Goal: Task Accomplishment & Management: Complete application form

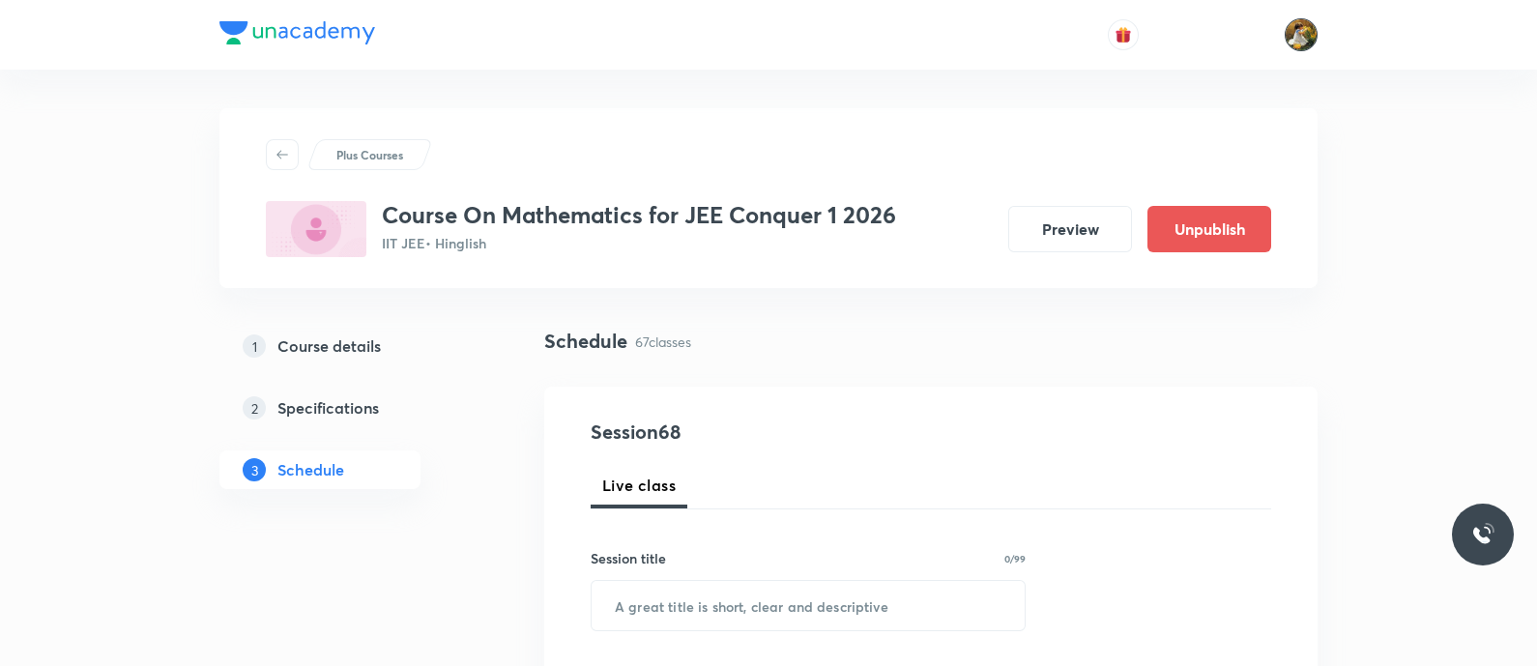
click at [1293, 28] on img at bounding box center [1301, 34] width 33 height 33
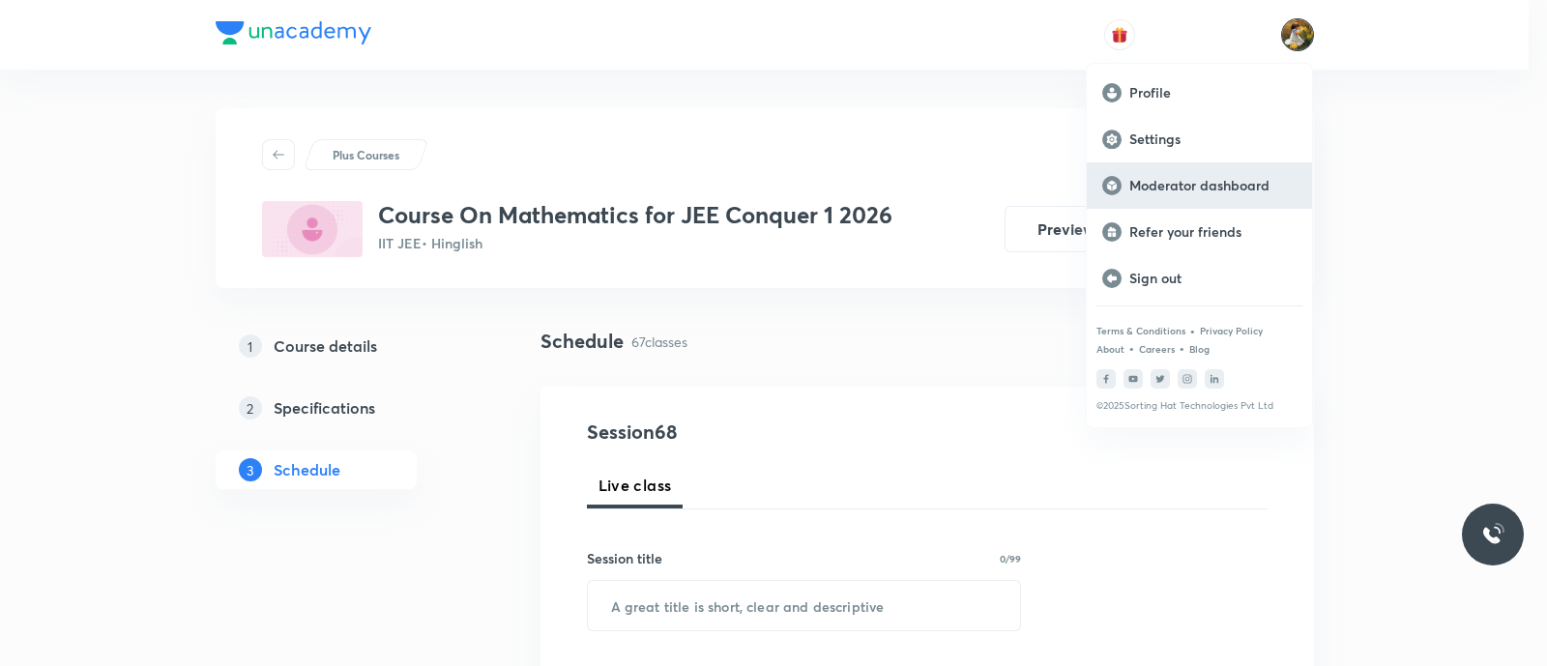
click at [1224, 185] on p "Moderator dashboard" at bounding box center [1212, 185] width 167 height 17
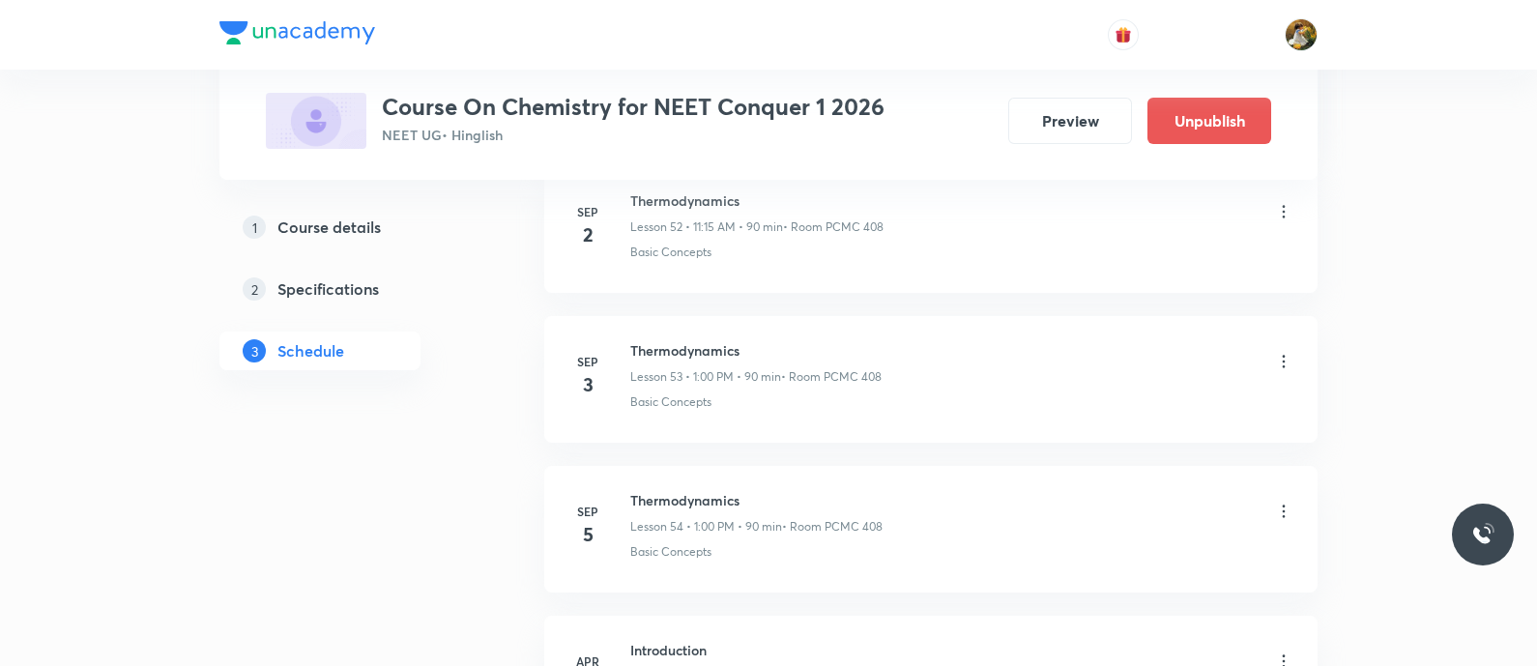
scroll to position [8806, 0]
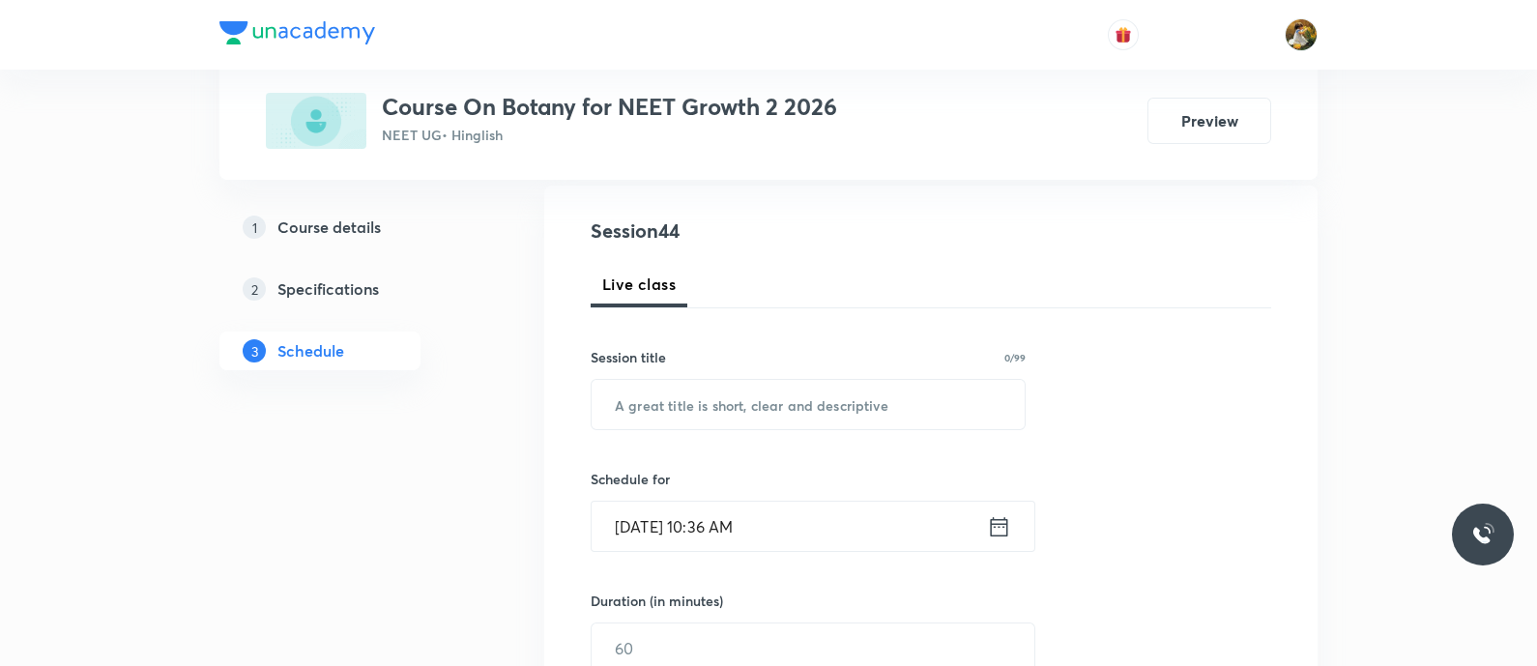
scroll to position [241, 0]
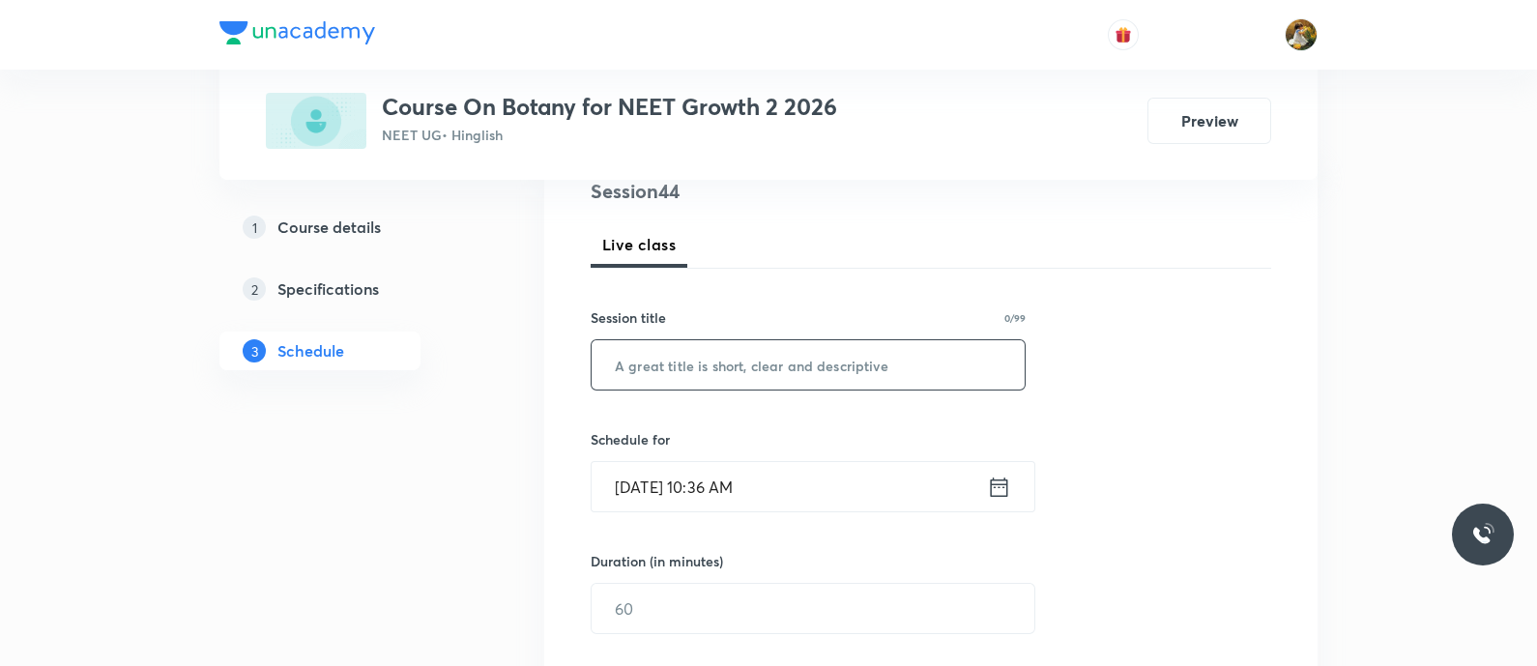
click at [806, 360] on input "text" at bounding box center [808, 364] width 433 height 49
paste input "biological classification"
type input "biological classification"
click at [806, 480] on input "Sep 4, 2025, 10:36 AM" at bounding box center [789, 486] width 395 height 49
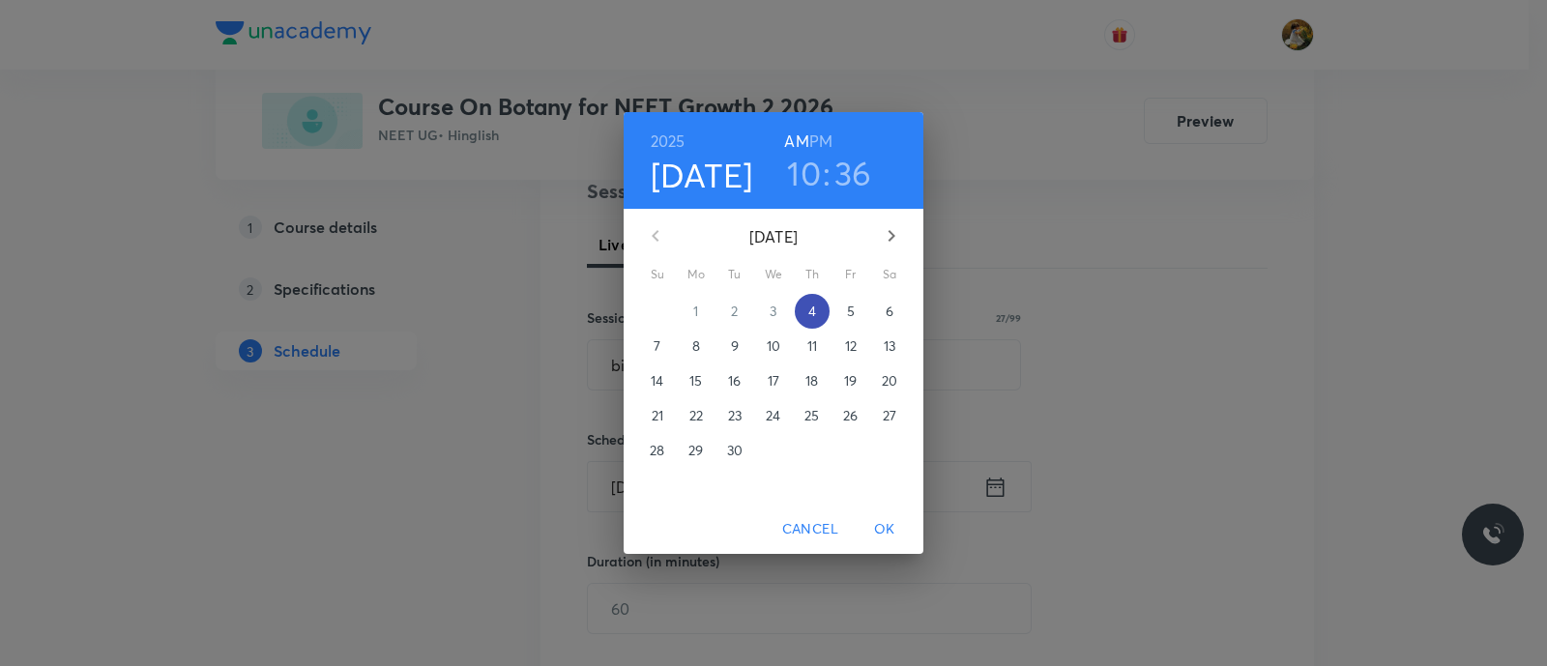
click at [822, 305] on span "4" at bounding box center [812, 311] width 35 height 19
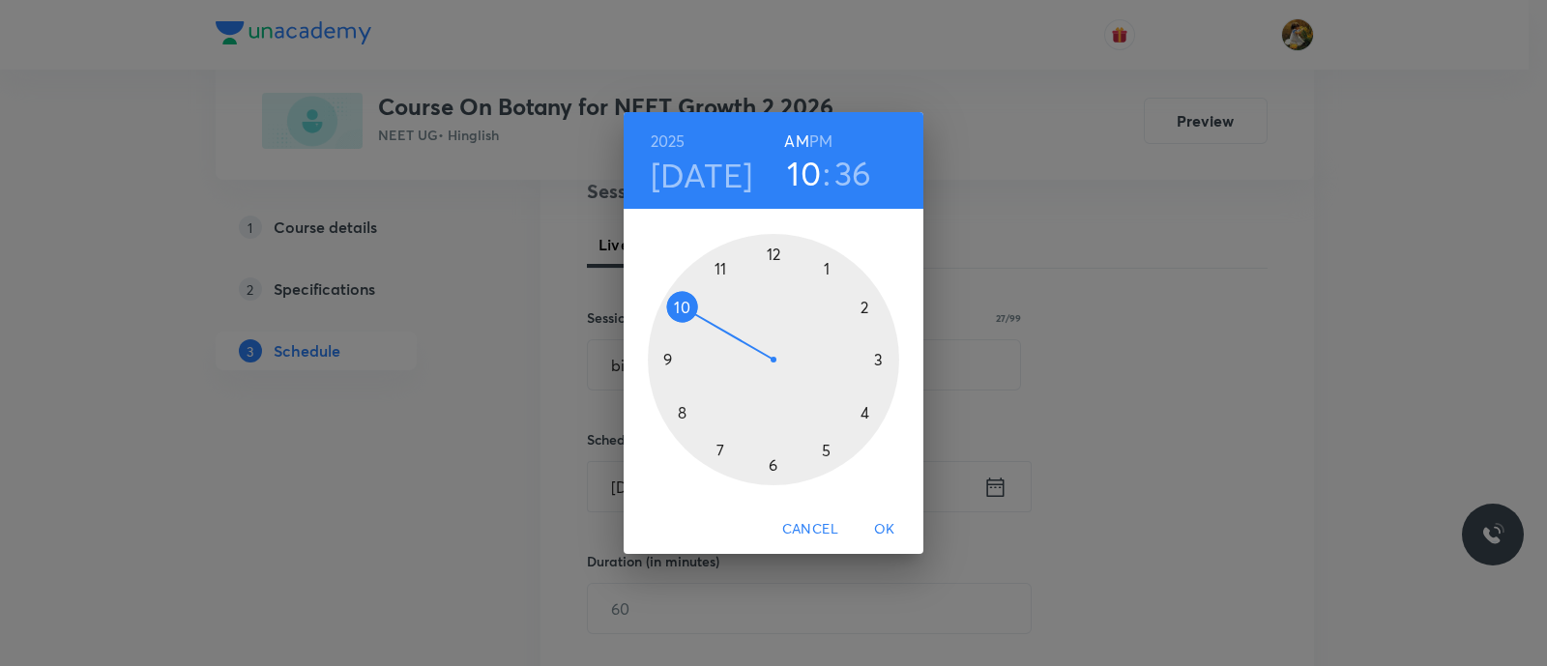
click at [880, 359] on div at bounding box center [773, 359] width 251 height 251
click at [772, 247] on div at bounding box center [773, 359] width 251 height 251
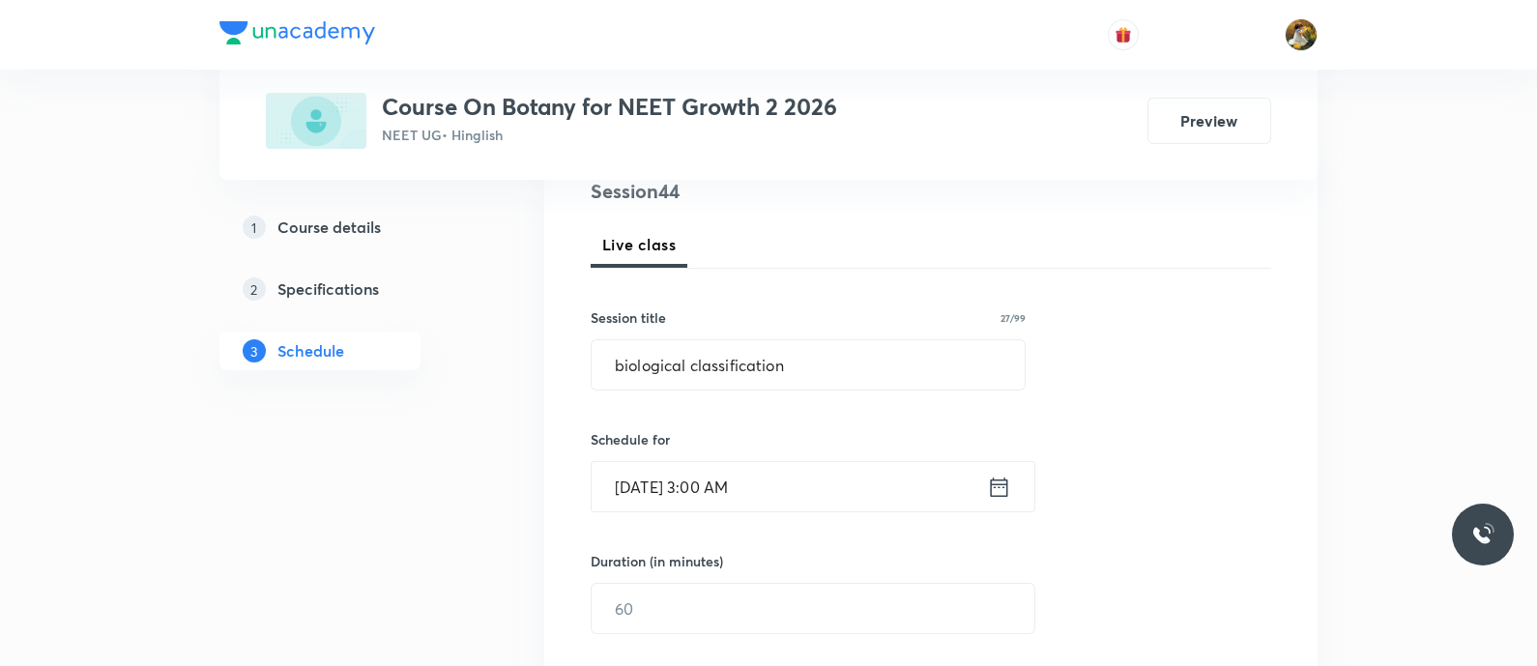
click at [909, 476] on input "Sep 4, 2025, 3:00 AM" at bounding box center [789, 486] width 395 height 49
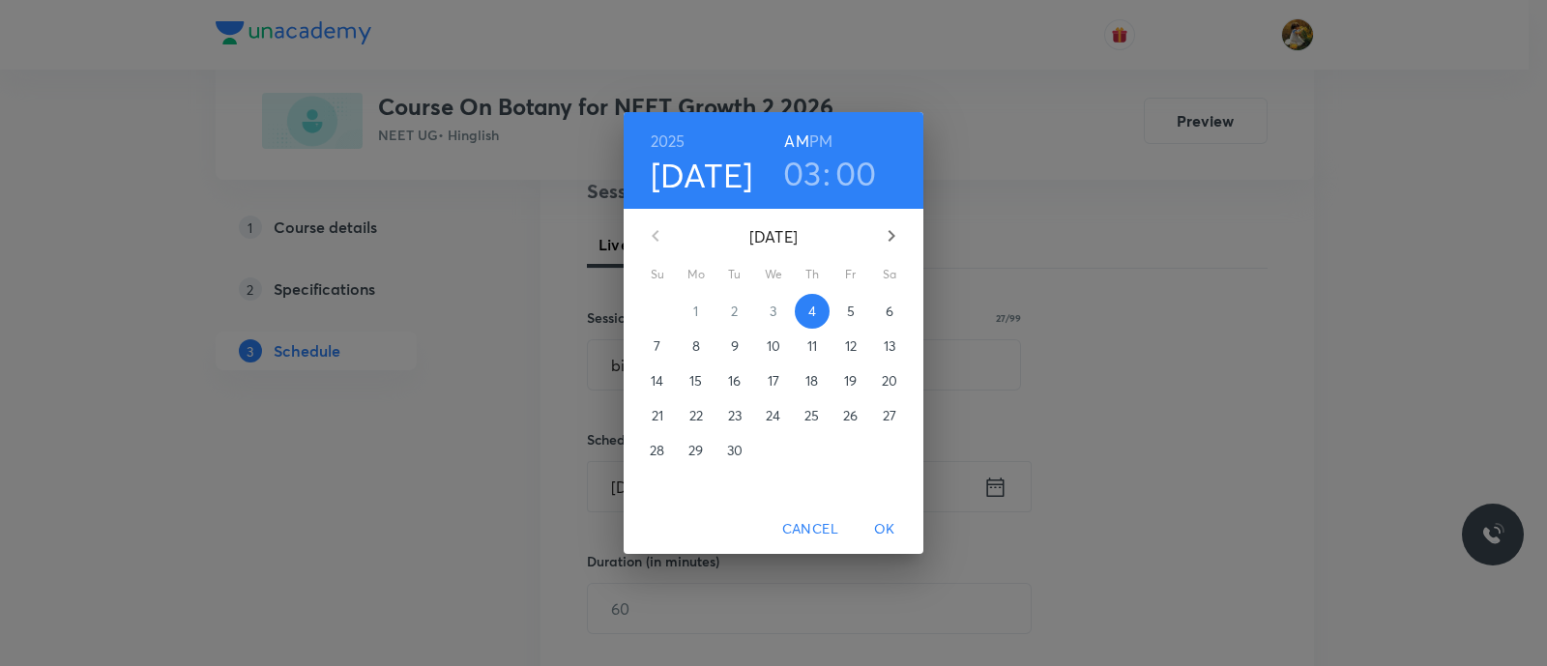
click at [825, 134] on h6 "PM" at bounding box center [820, 141] width 23 height 27
click at [884, 529] on span "OK" at bounding box center [884, 529] width 46 height 24
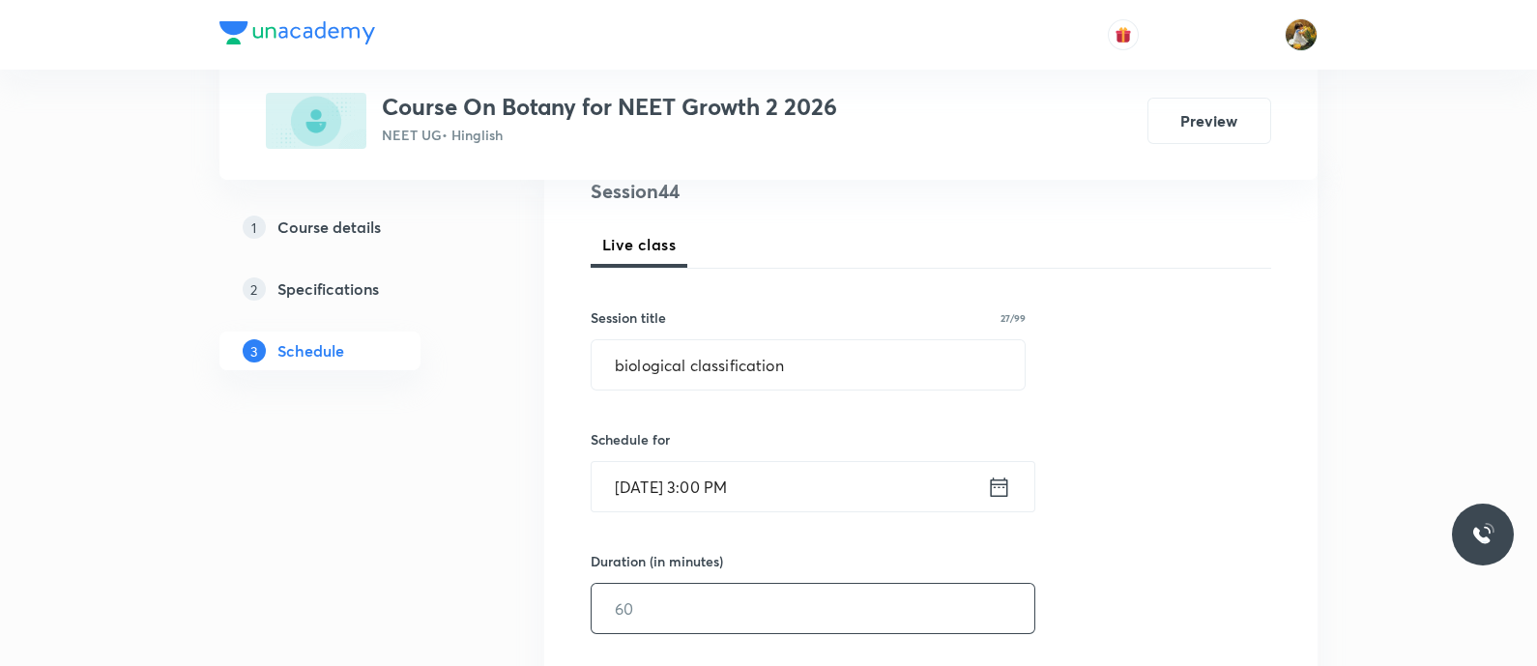
click at [766, 606] on input "text" at bounding box center [813, 608] width 443 height 49
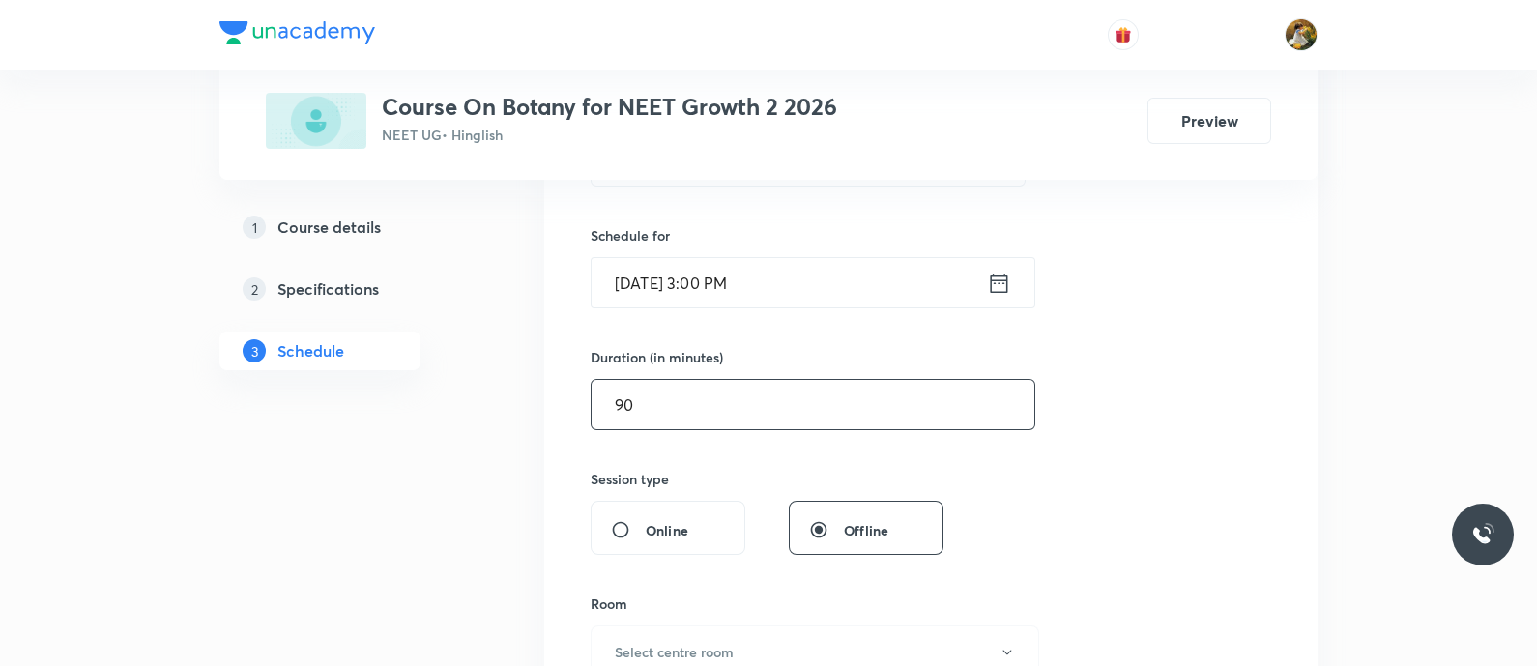
scroll to position [482, 0]
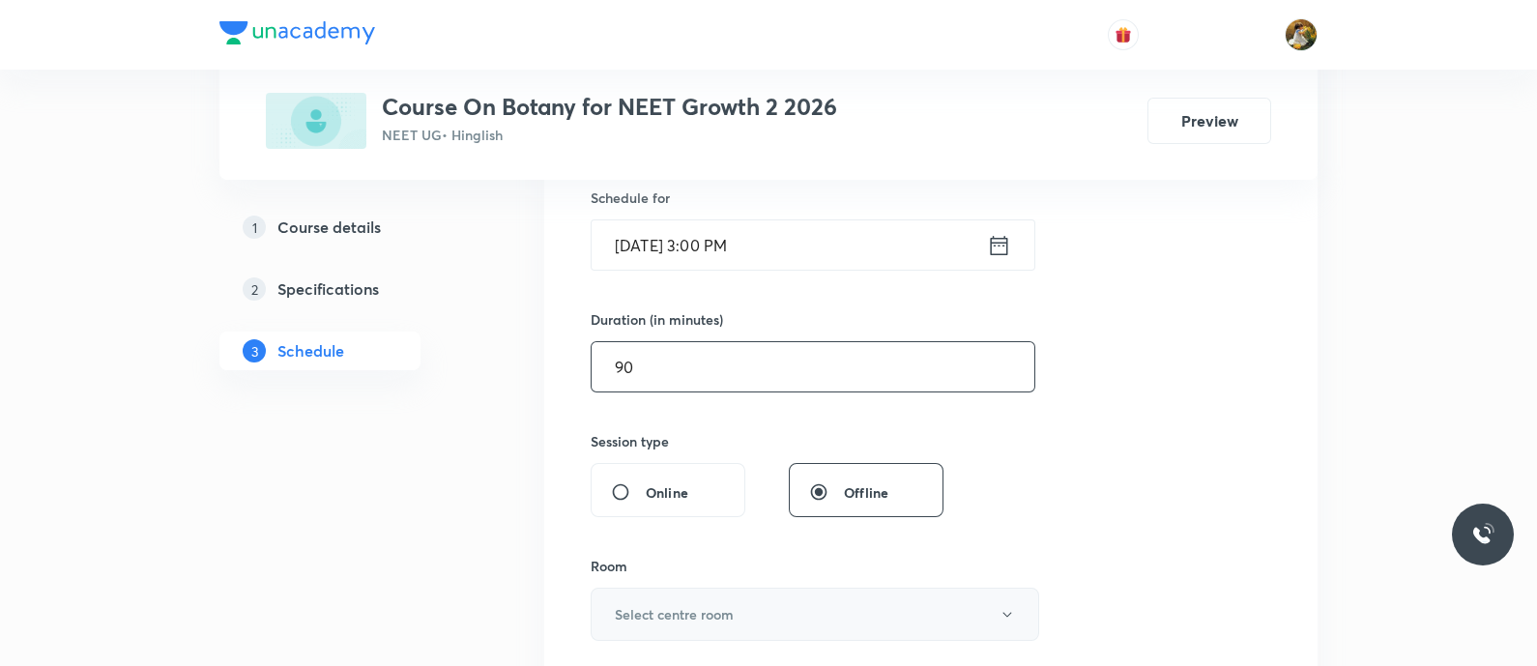
type input "90"
click at [784, 622] on button "Select centre room" at bounding box center [815, 614] width 449 height 53
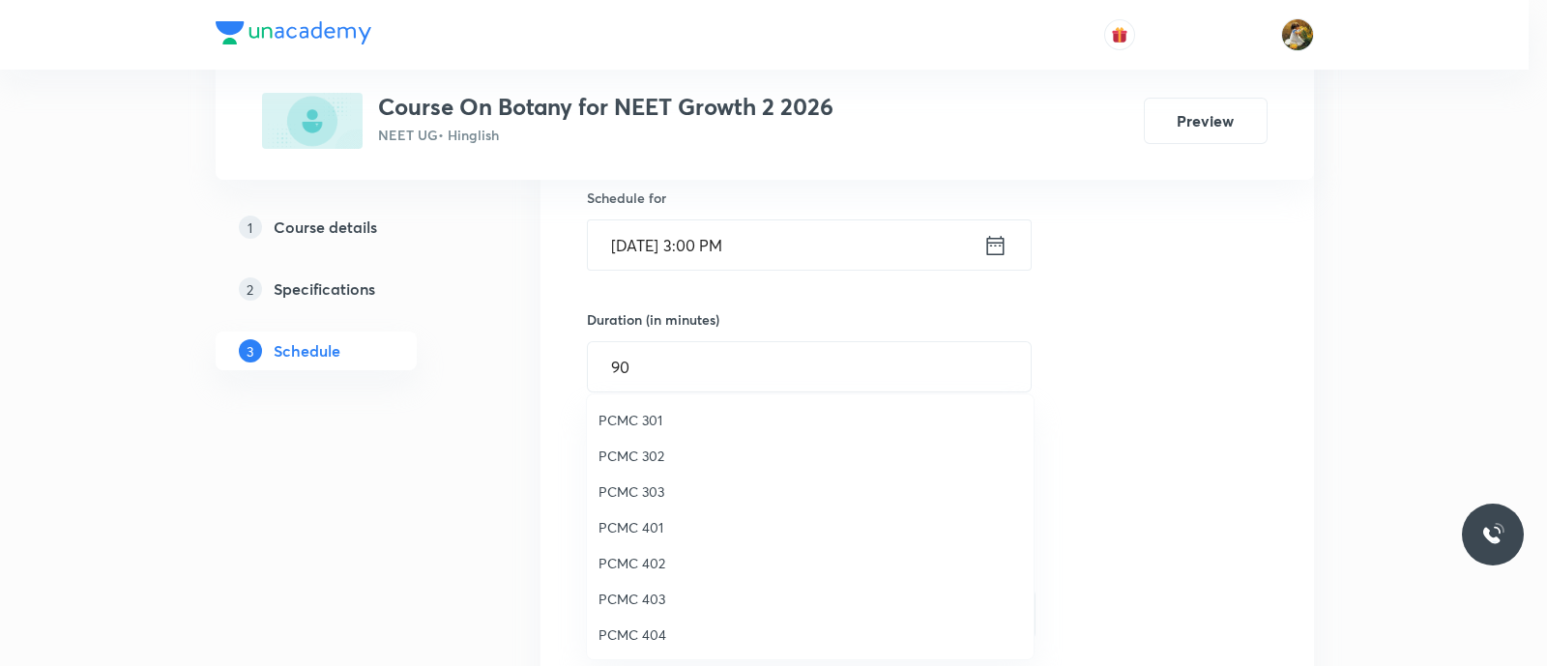
click at [631, 456] on span "PCMC 302" at bounding box center [809, 456] width 423 height 20
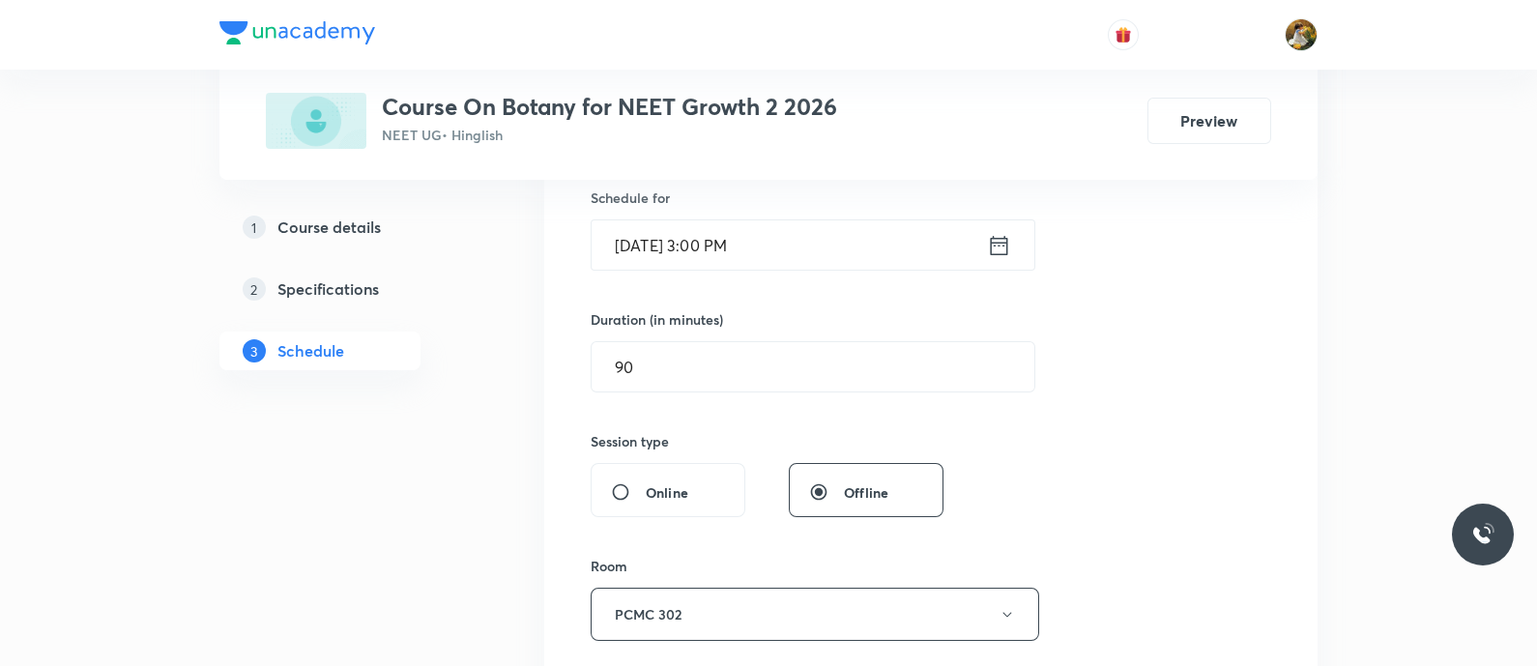
click at [1205, 334] on div "Session 44 Live class Session title 27/99 biological classification ​ Schedule …" at bounding box center [931, 389] width 680 height 908
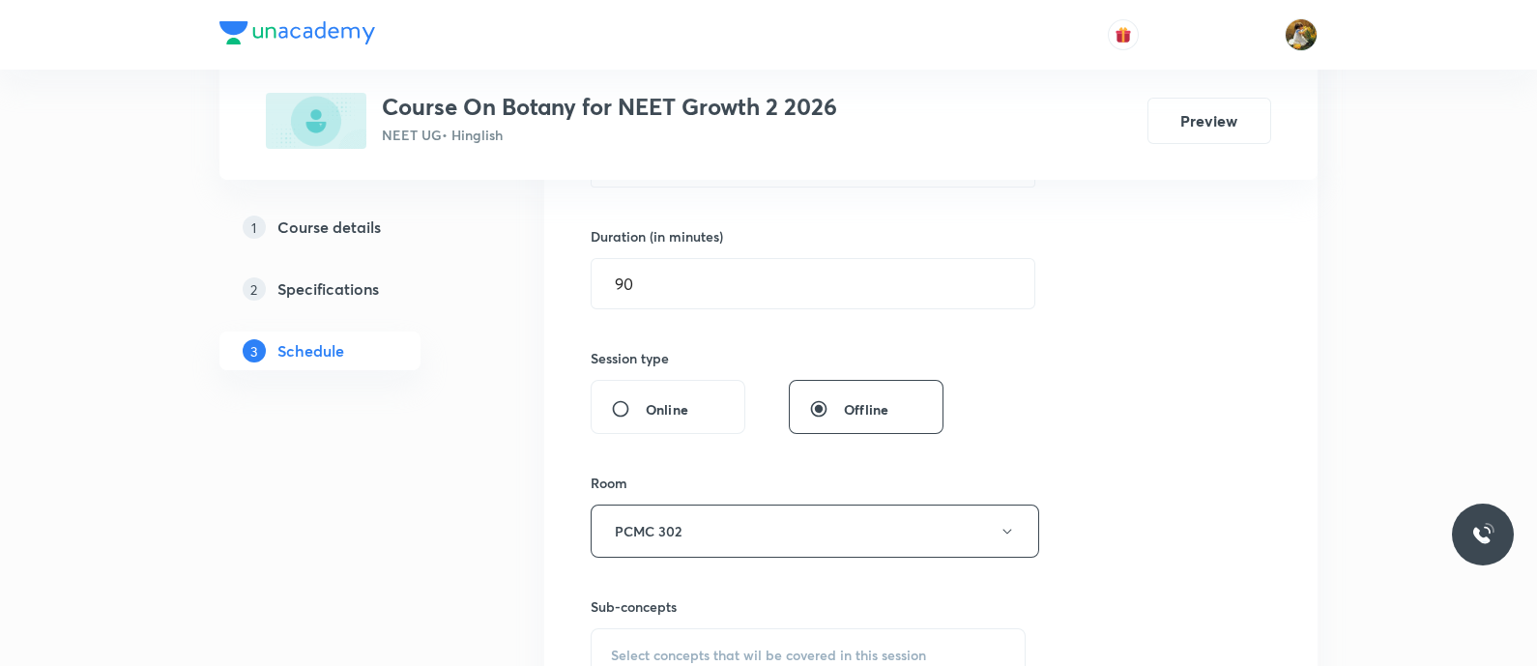
scroll to position [604, 0]
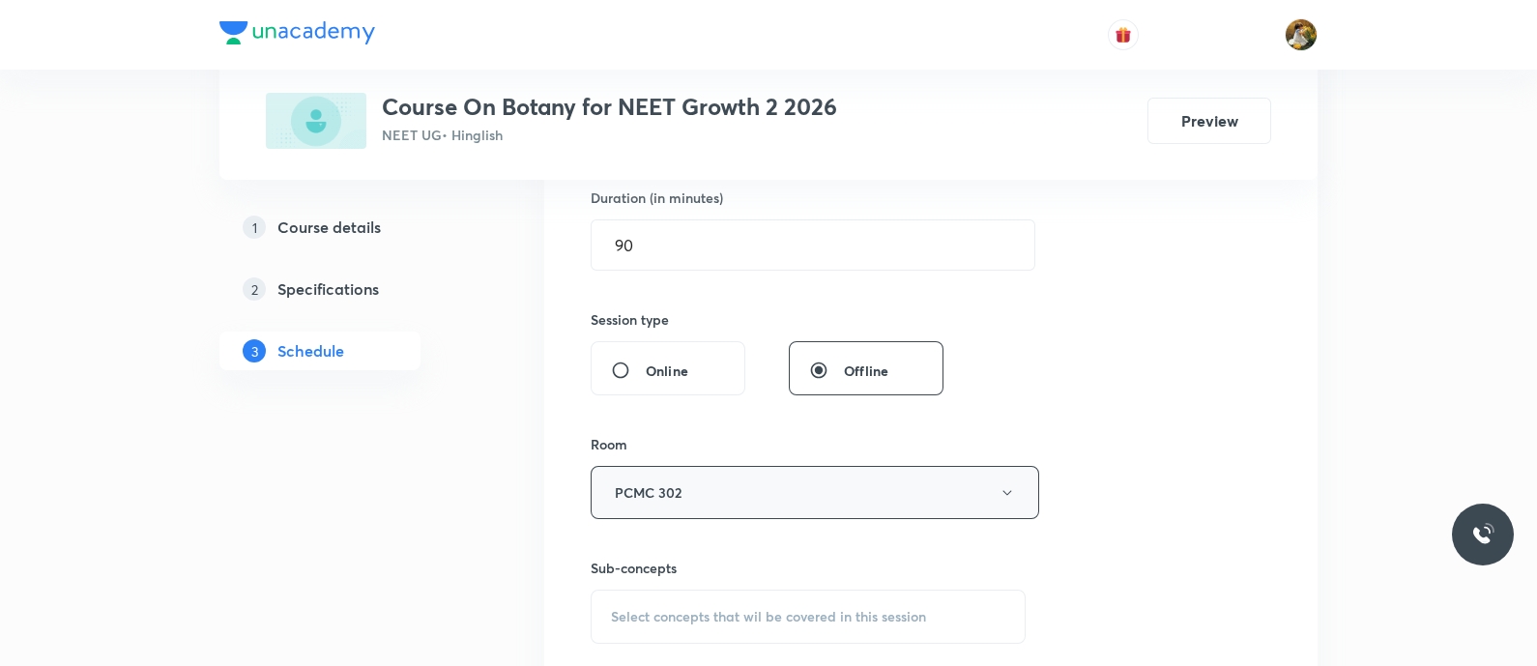
click at [1006, 494] on icon "button" at bounding box center [1006, 492] width 15 height 15
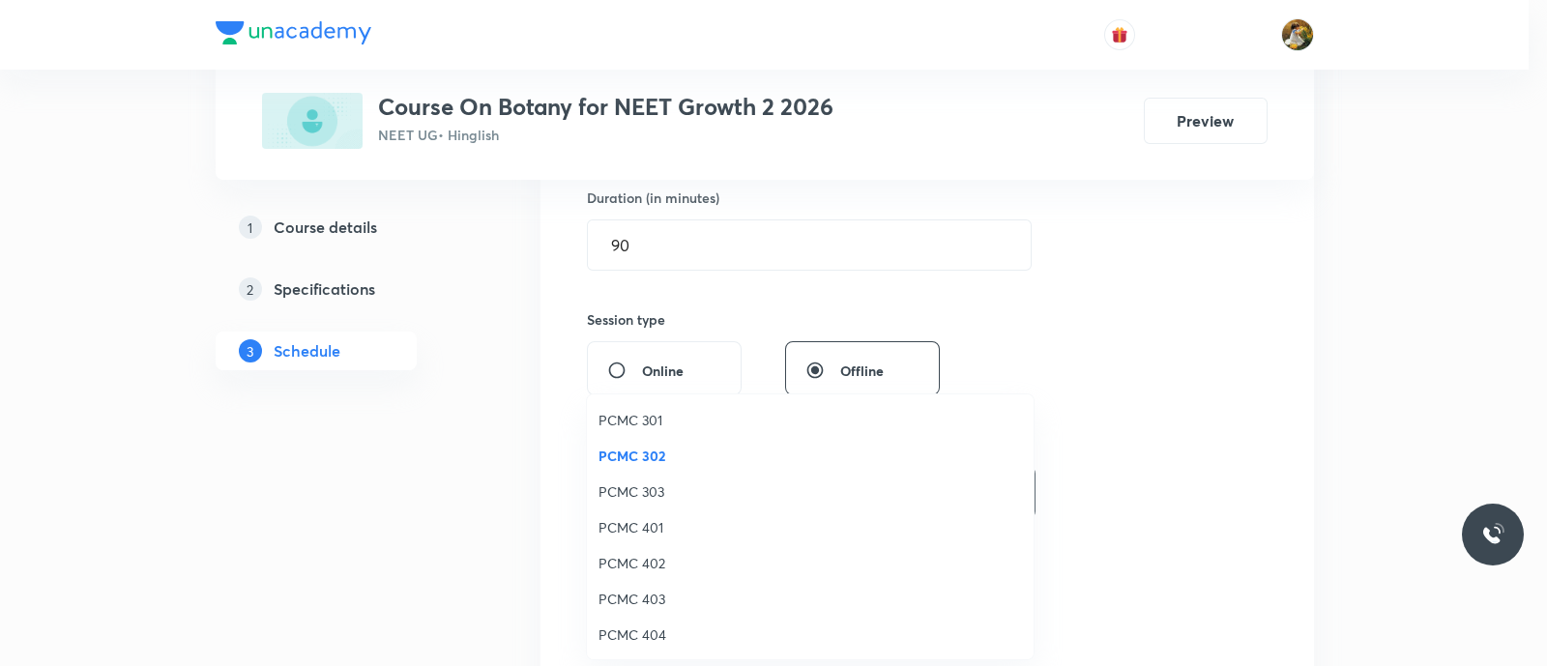
click at [651, 418] on span "PCMC 301" at bounding box center [809, 420] width 423 height 20
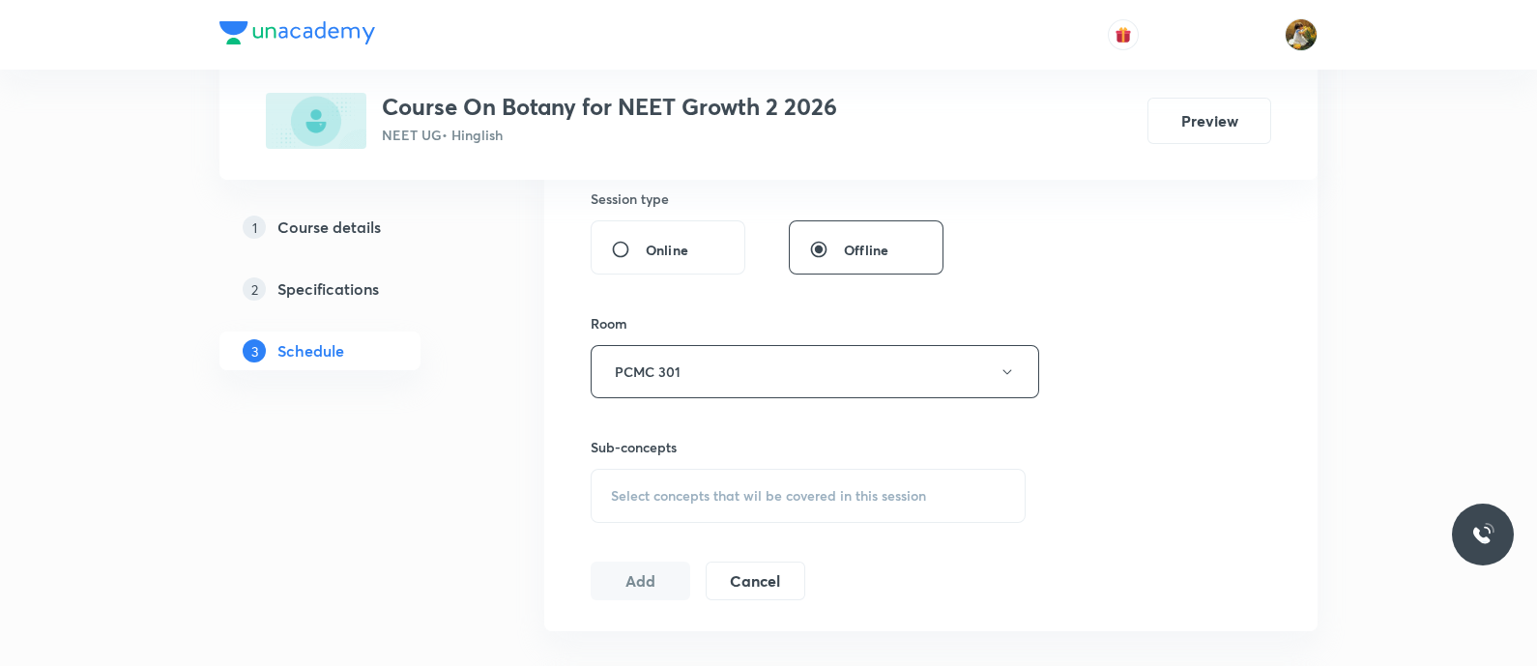
click at [807, 488] on span "Select concepts that wil be covered in this session" at bounding box center [768, 495] width 315 height 15
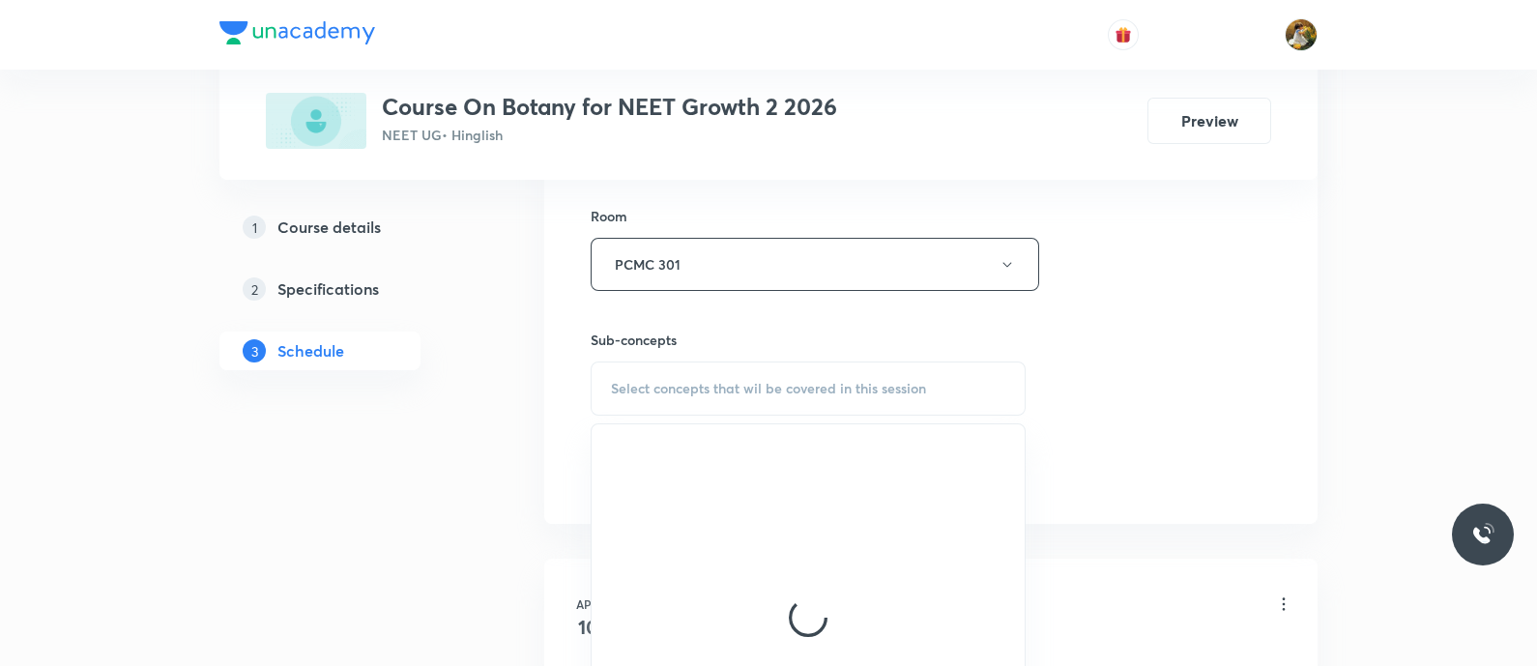
scroll to position [966, 0]
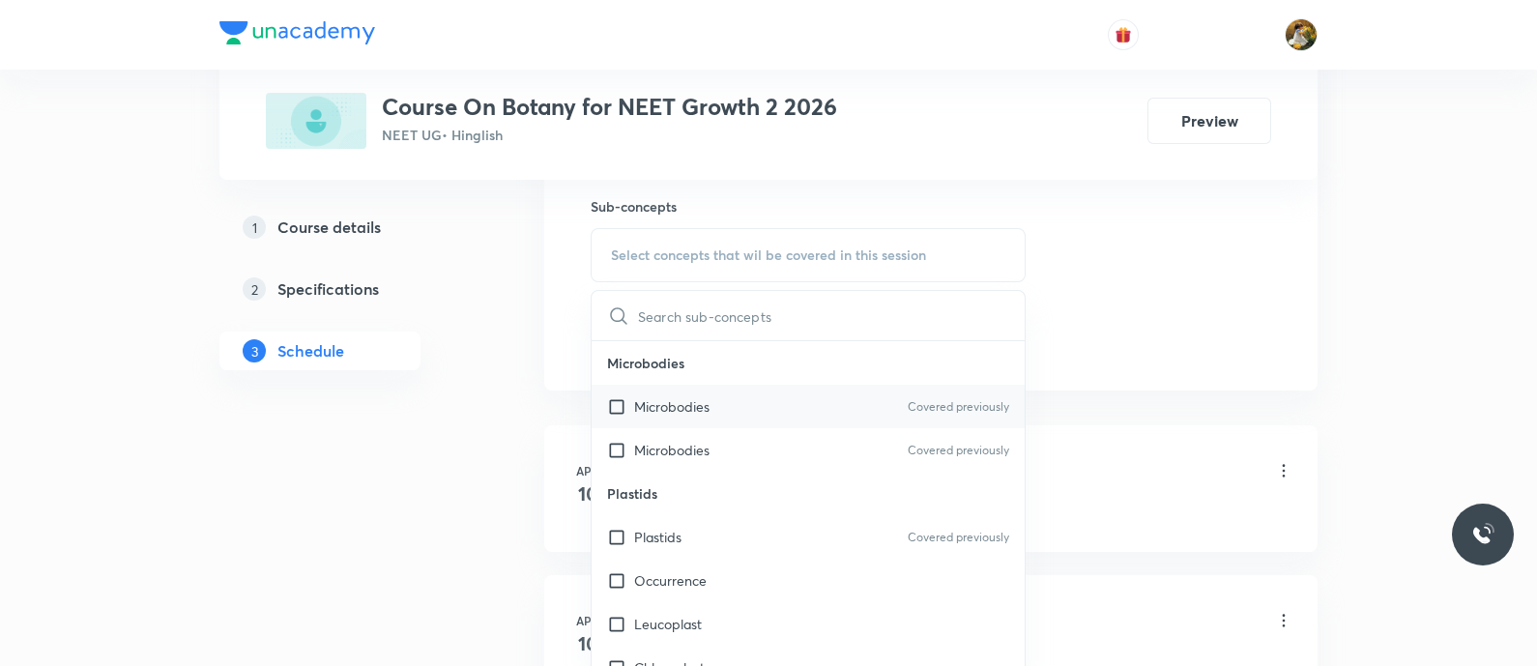
click at [811, 416] on div "Microbodies Covered previously" at bounding box center [808, 406] width 433 height 43
checkbox input "true"
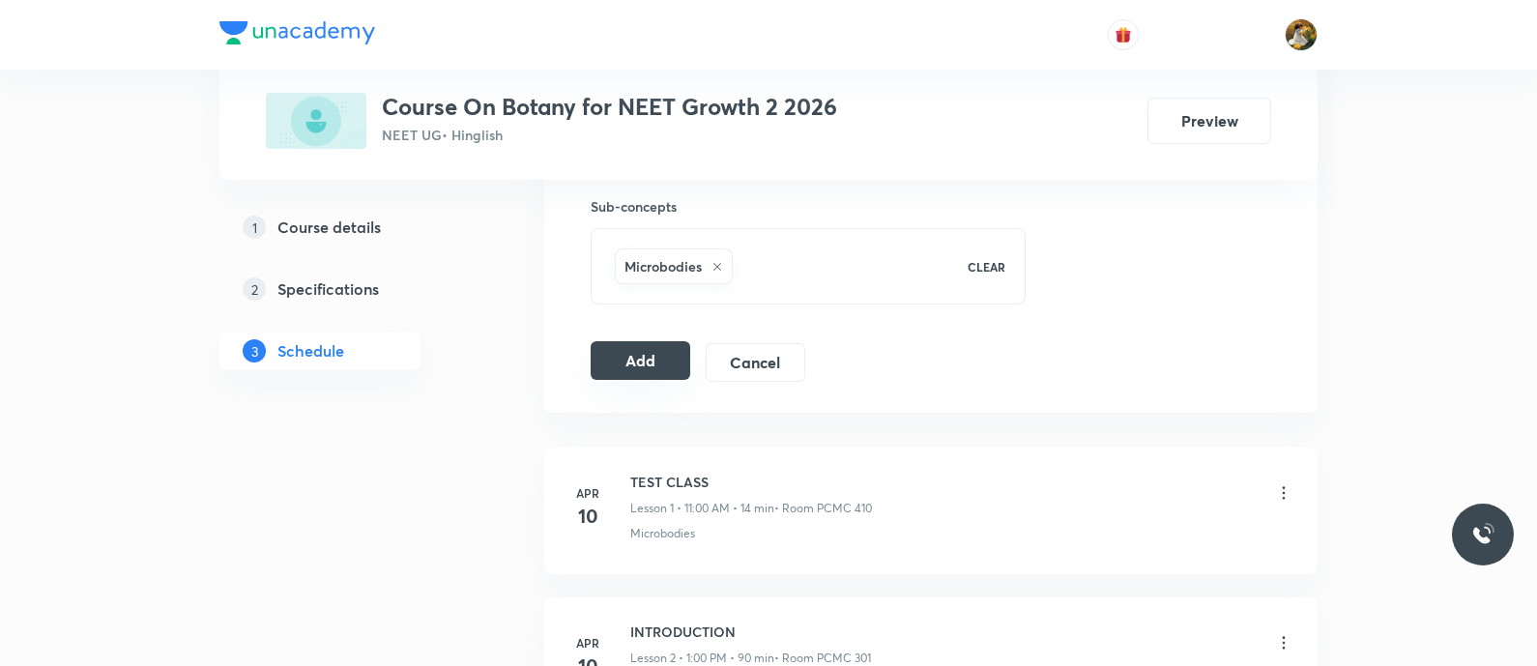
click at [633, 348] on button "Add" at bounding box center [641, 360] width 100 height 39
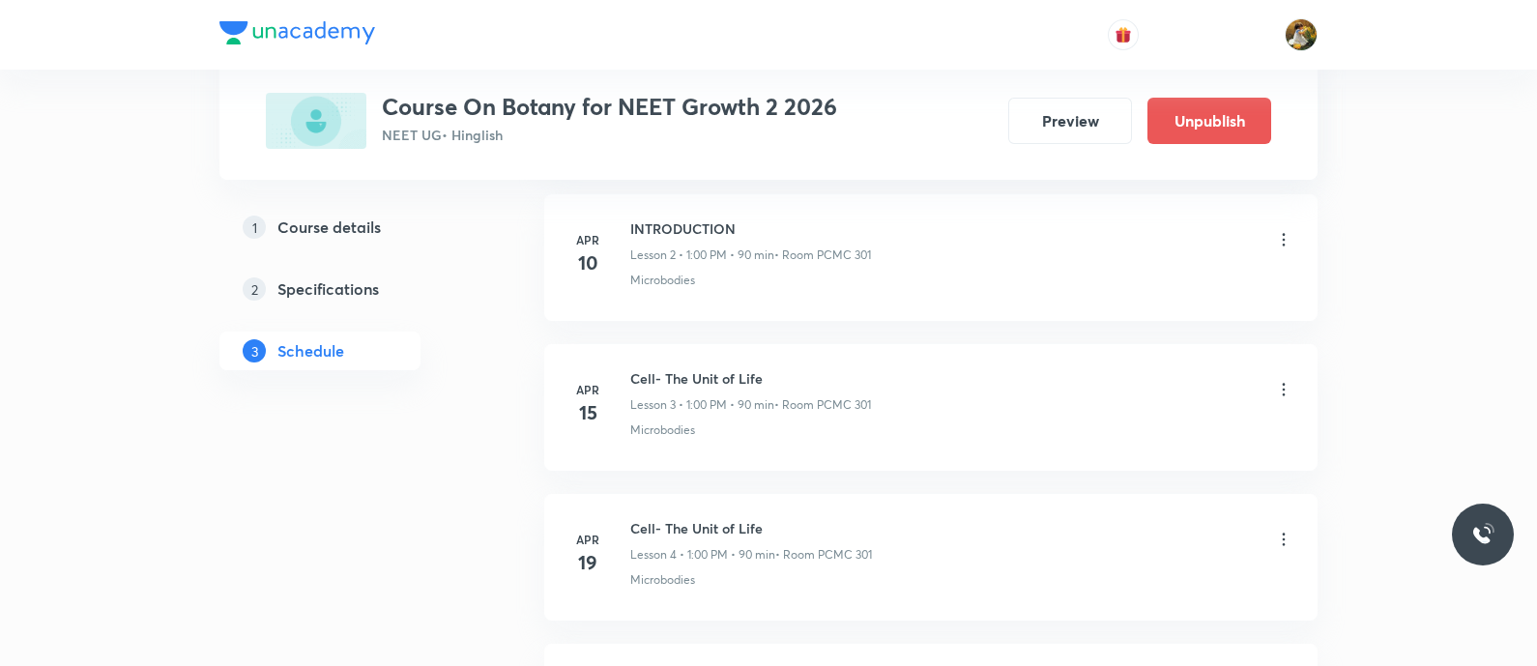
scroll to position [604, 0]
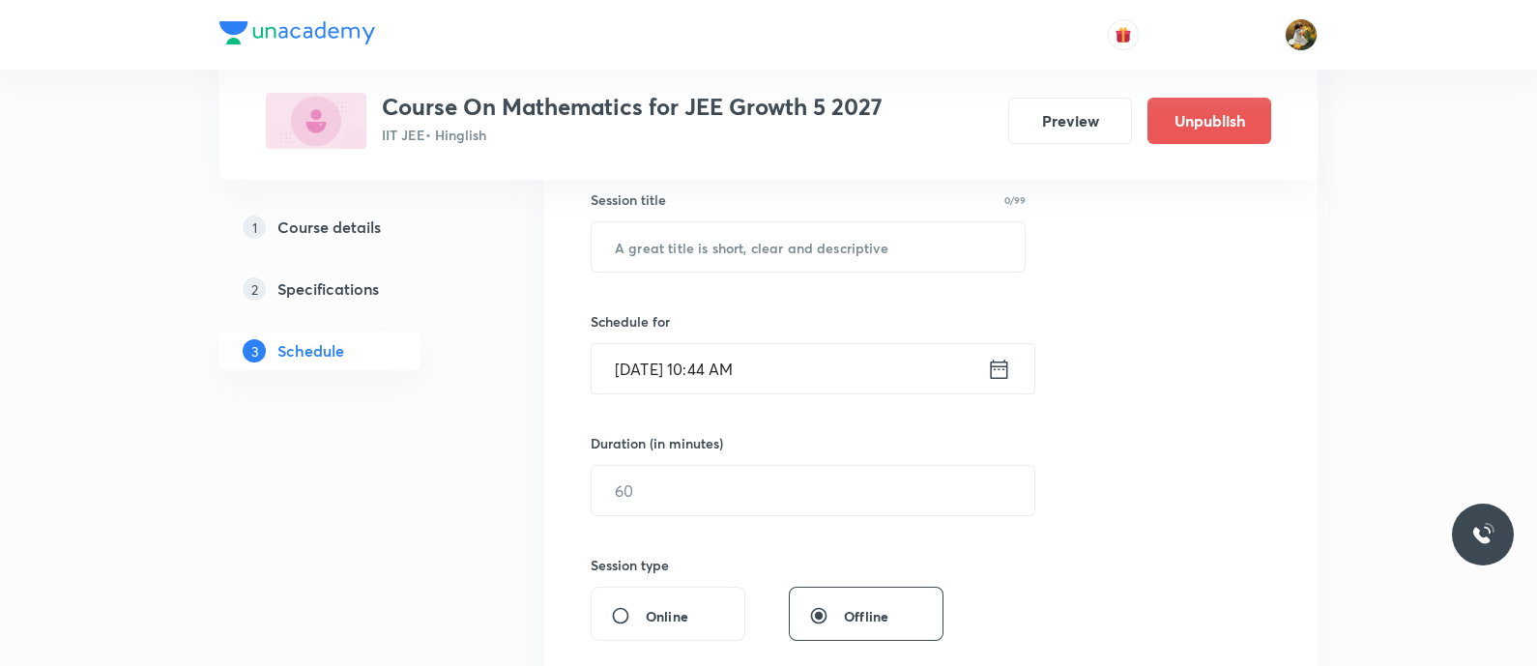
scroll to position [241, 0]
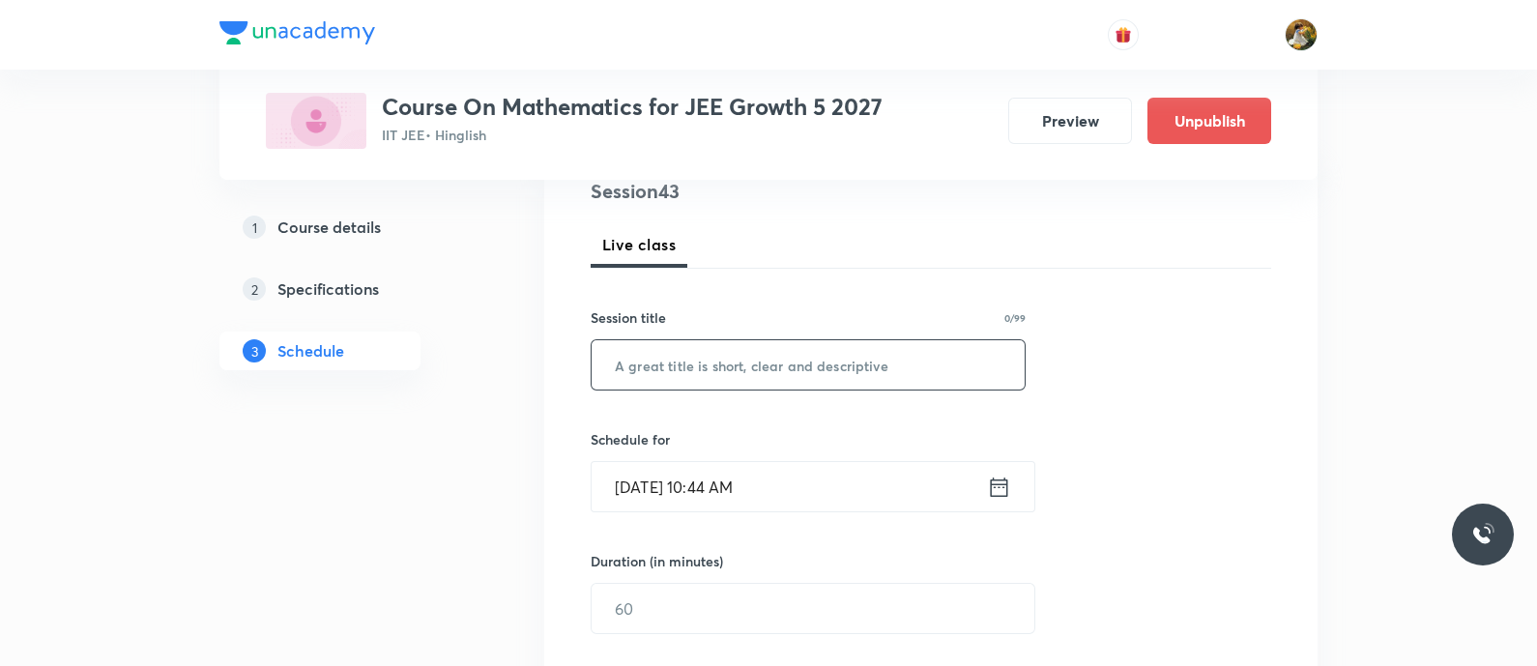
click at [818, 355] on input "text" at bounding box center [808, 364] width 433 height 49
paste input "Quadratic equations"
type input "Quadratic equations"
click at [828, 489] on input "Sep 4, 2025, 10:44 AM" at bounding box center [789, 486] width 395 height 49
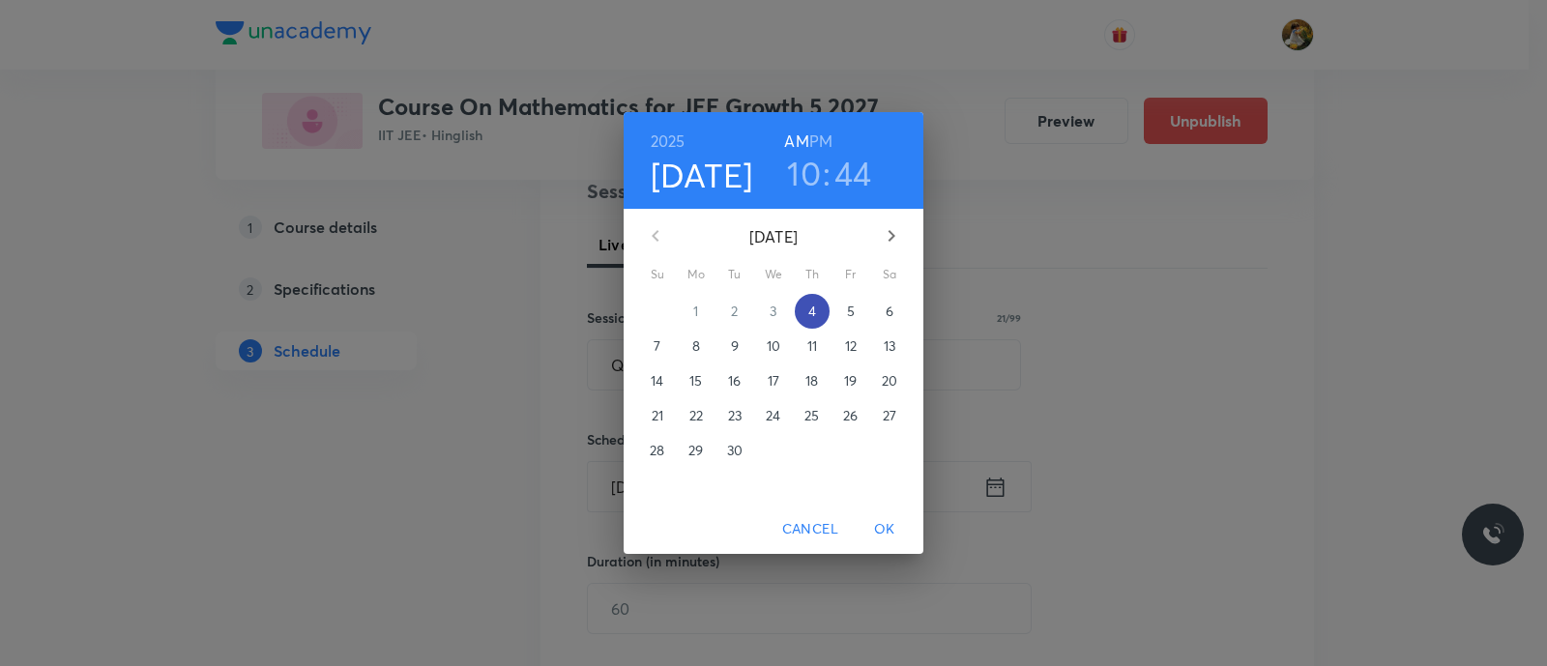
click at [812, 308] on p "4" at bounding box center [812, 311] width 8 height 19
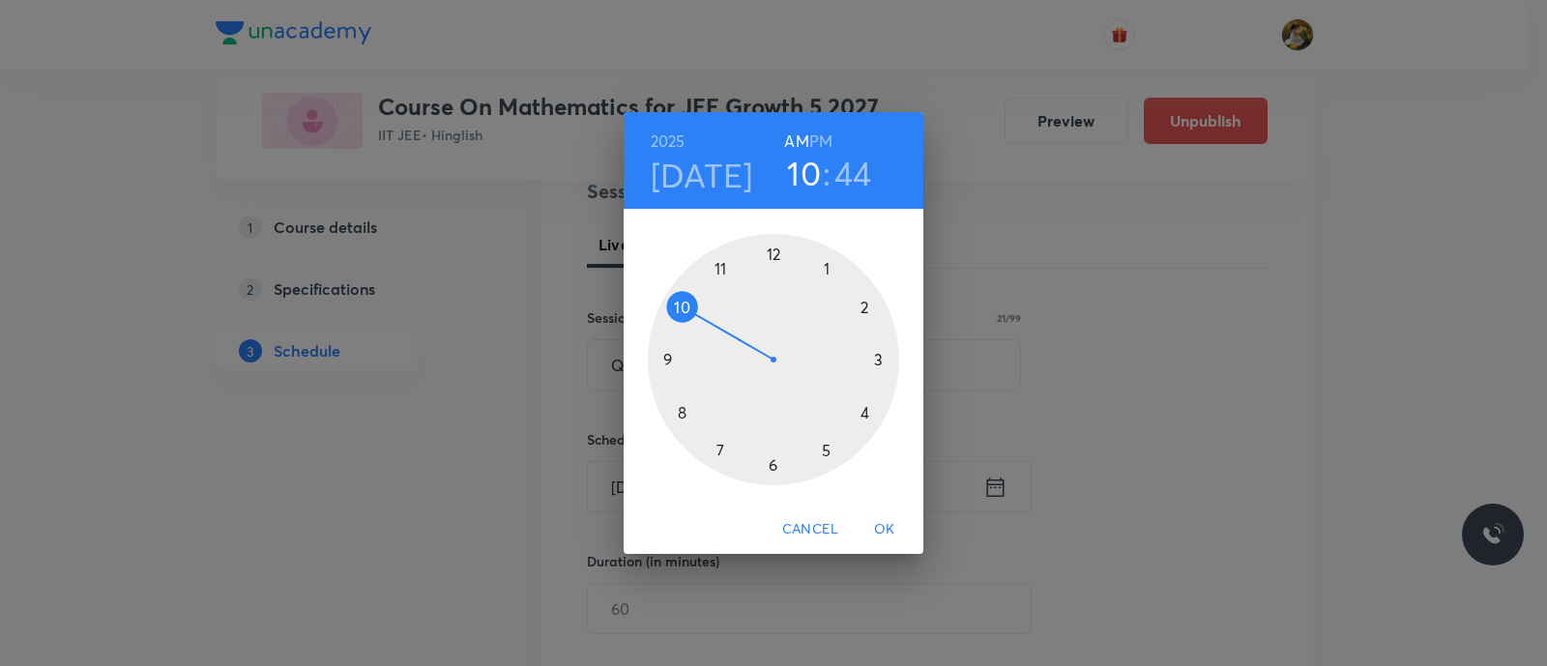
click at [717, 268] on div at bounding box center [773, 359] width 251 height 251
click at [1102, 302] on div "2025 Sep 4 11 : 44 AM PM 00 05 10 15 20 25 30 35 40 45 50 55 Cancel OK" at bounding box center [773, 333] width 1547 height 666
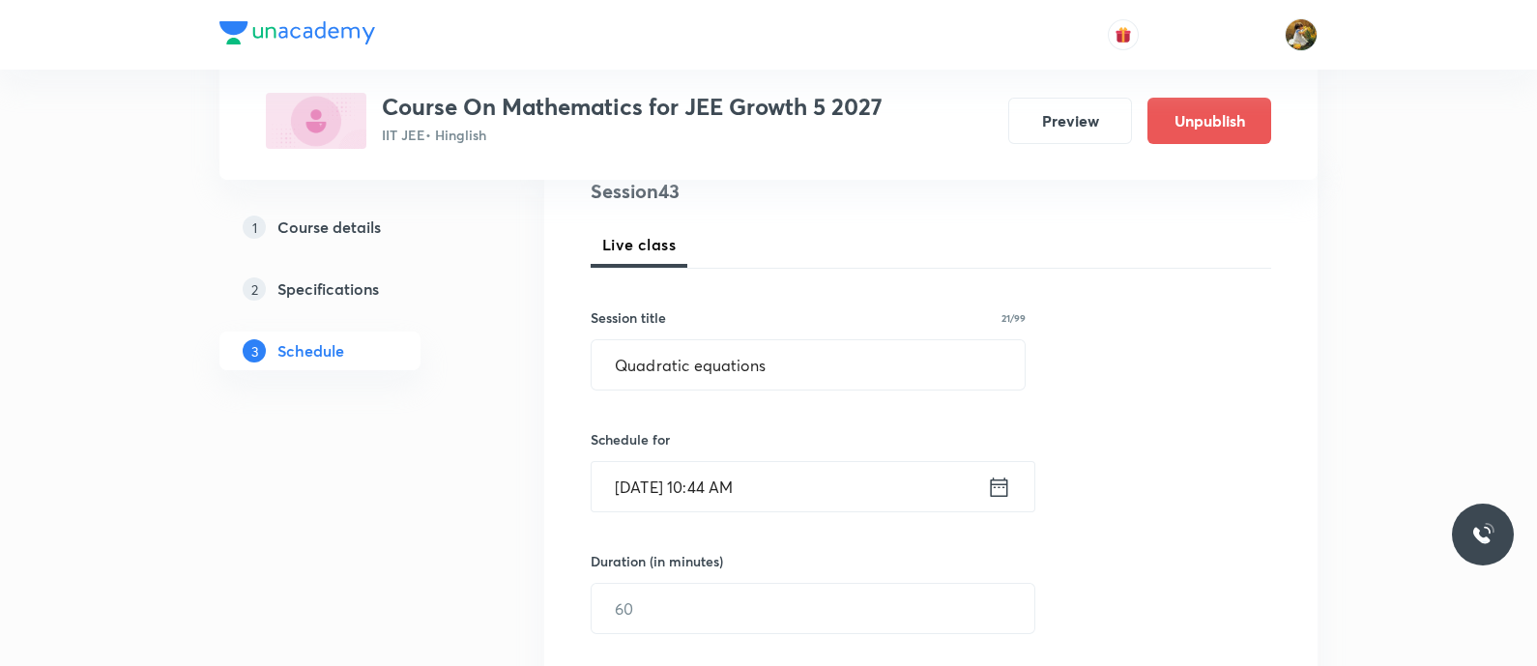
click at [826, 499] on input "Sep 4, 2025, 10:44 AM" at bounding box center [789, 486] width 395 height 49
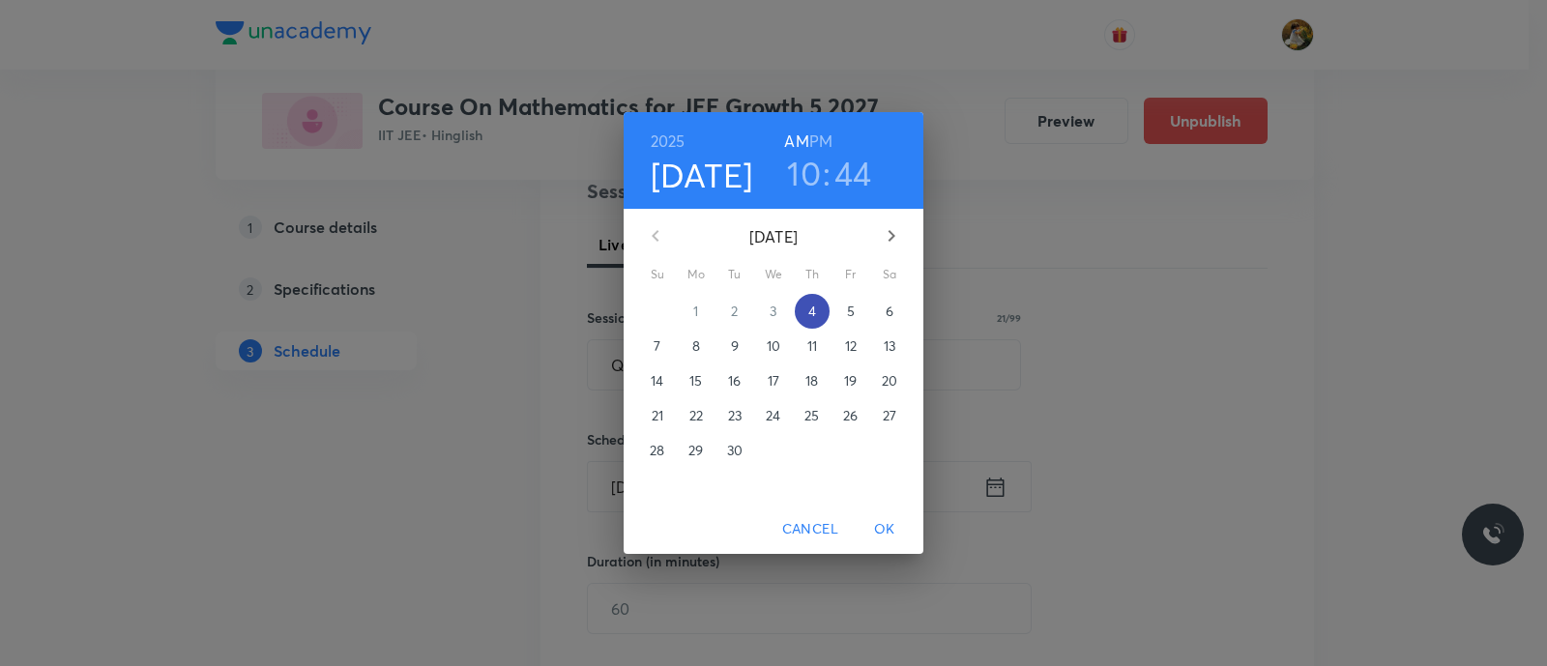
click at [815, 304] on p "4" at bounding box center [812, 311] width 8 height 19
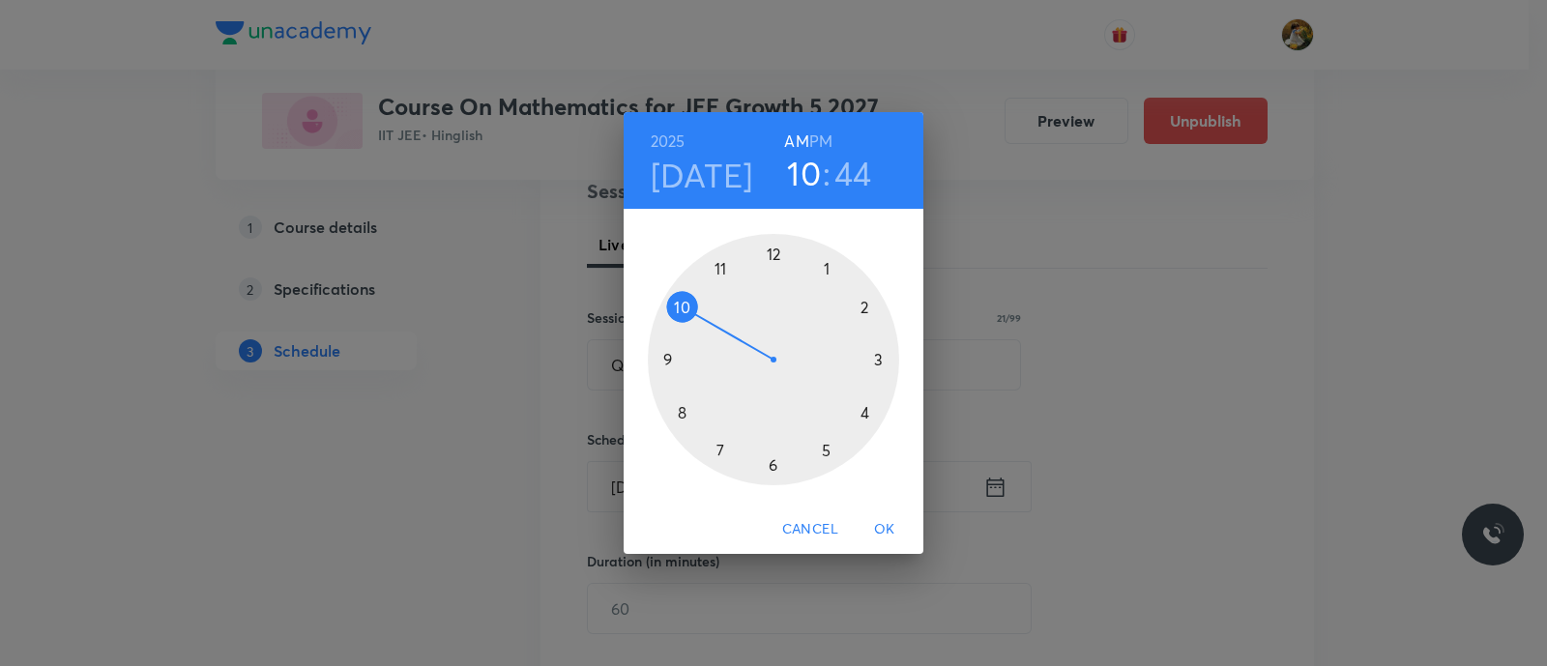
click at [720, 269] on div at bounding box center [773, 359] width 251 height 251
click at [875, 357] on div at bounding box center [773, 359] width 251 height 251
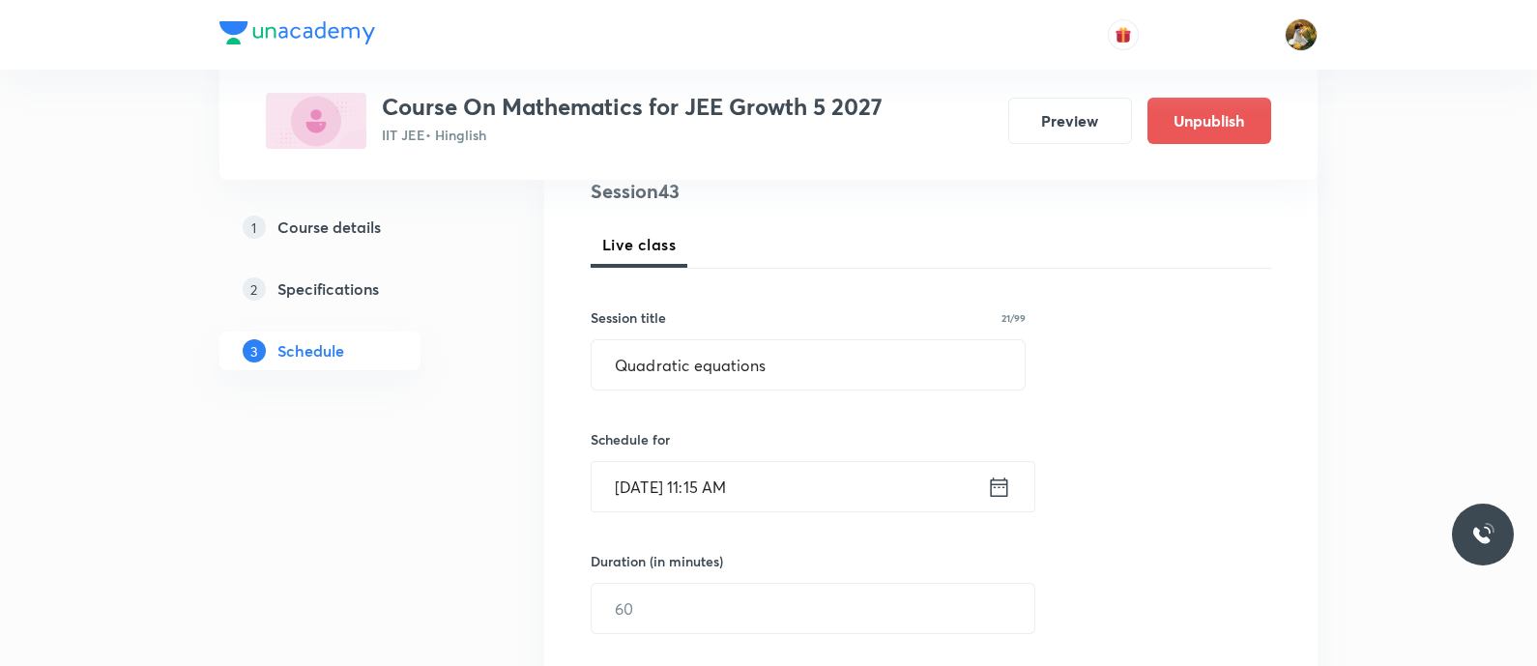
scroll to position [362, 0]
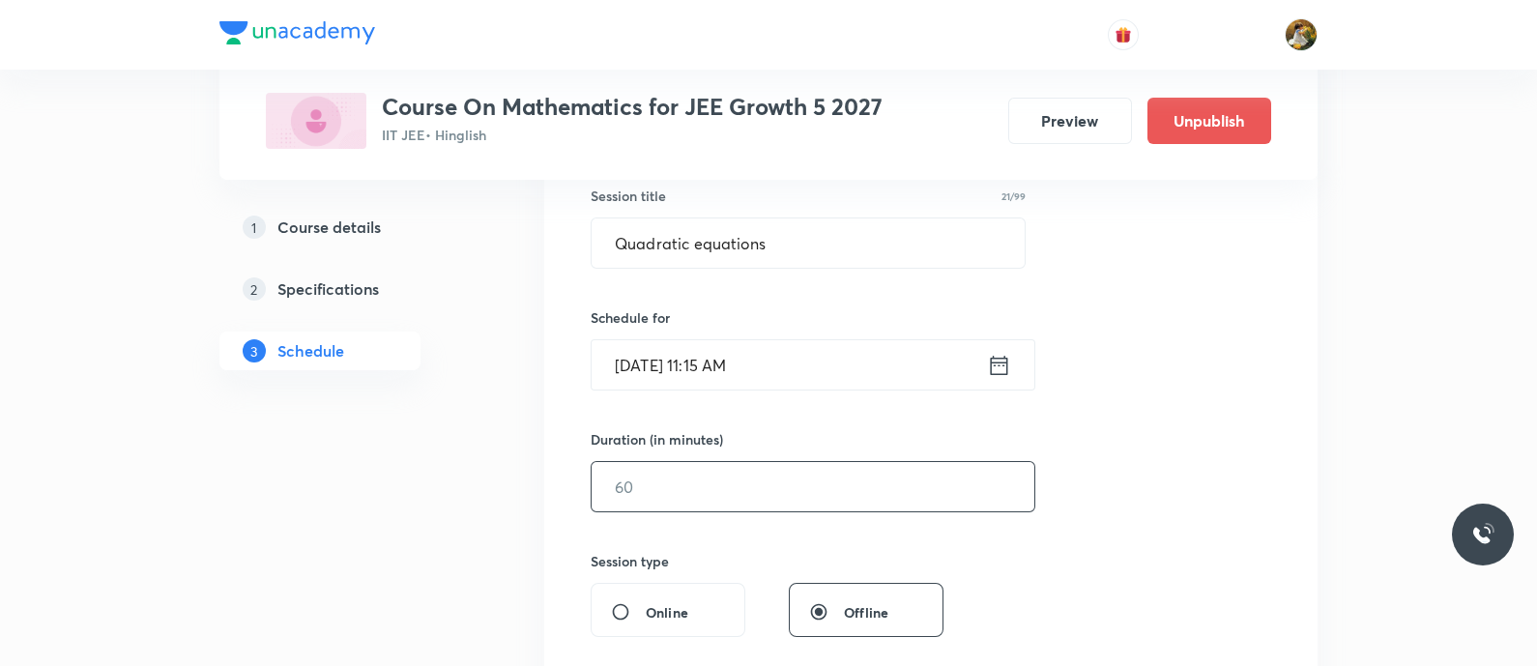
click at [786, 505] on input "text" at bounding box center [813, 486] width 443 height 49
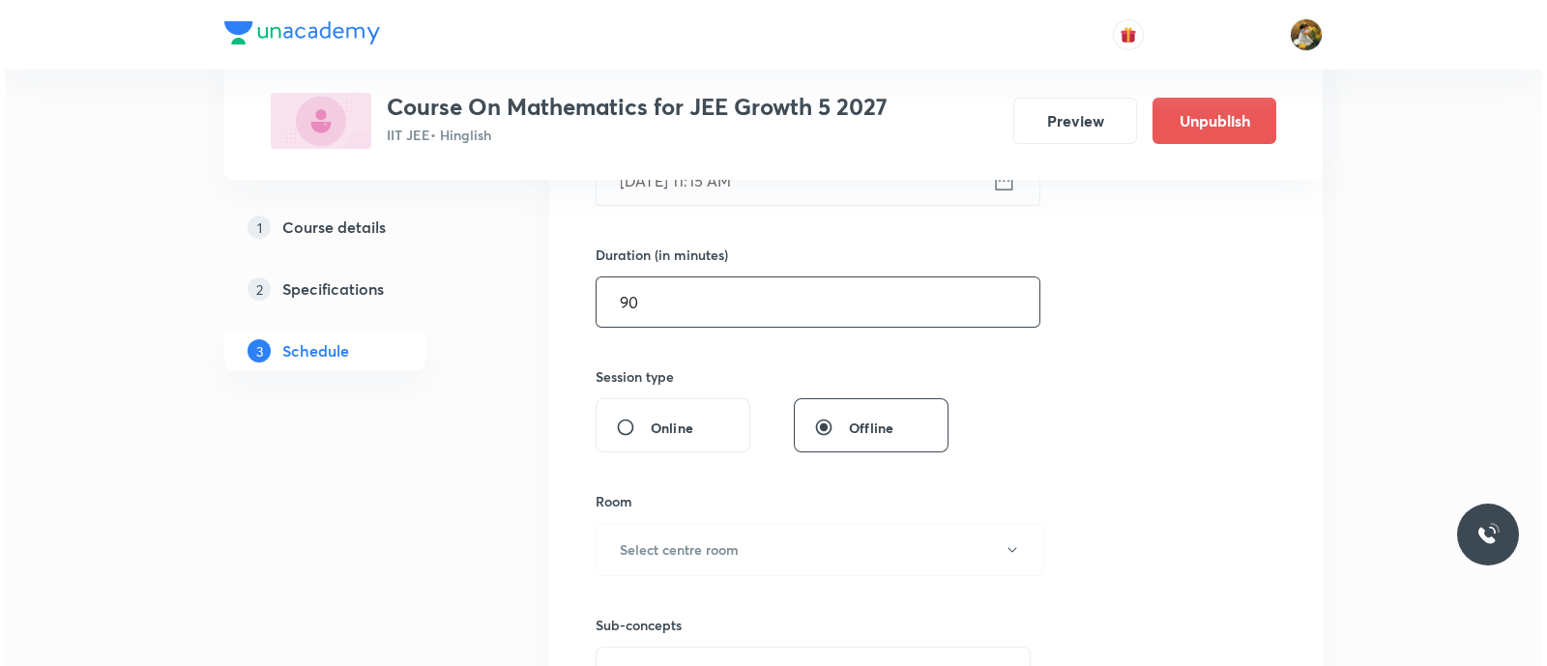
scroll to position [604, 0]
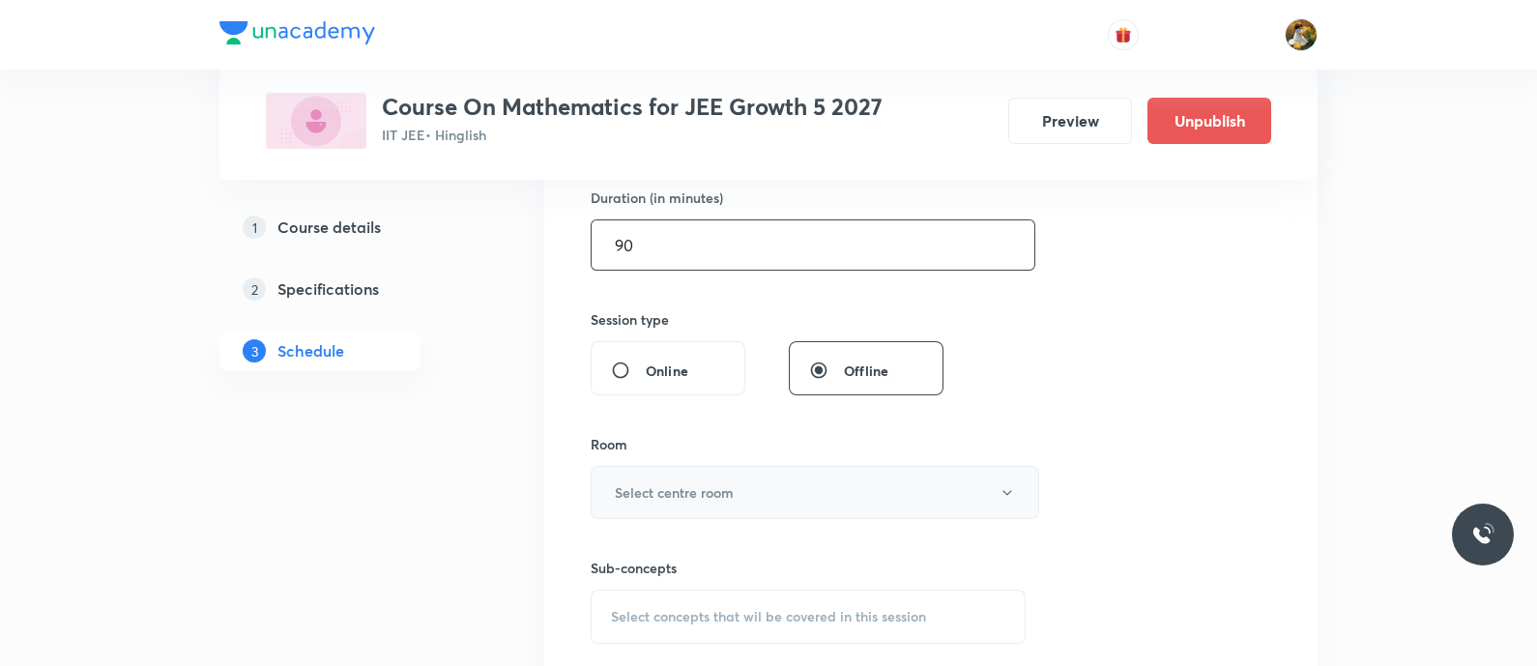
type input "90"
click at [807, 488] on button "Select centre room" at bounding box center [815, 492] width 449 height 53
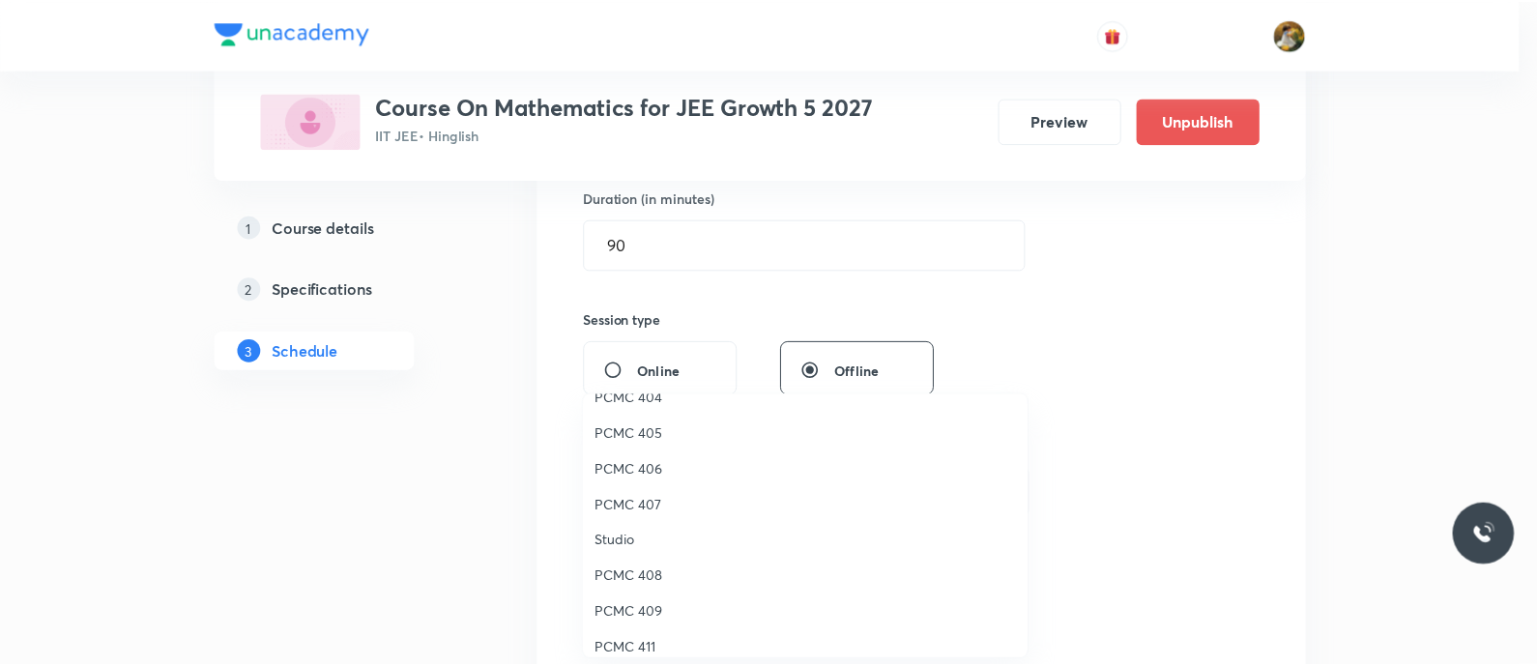
scroll to position [241, 0]
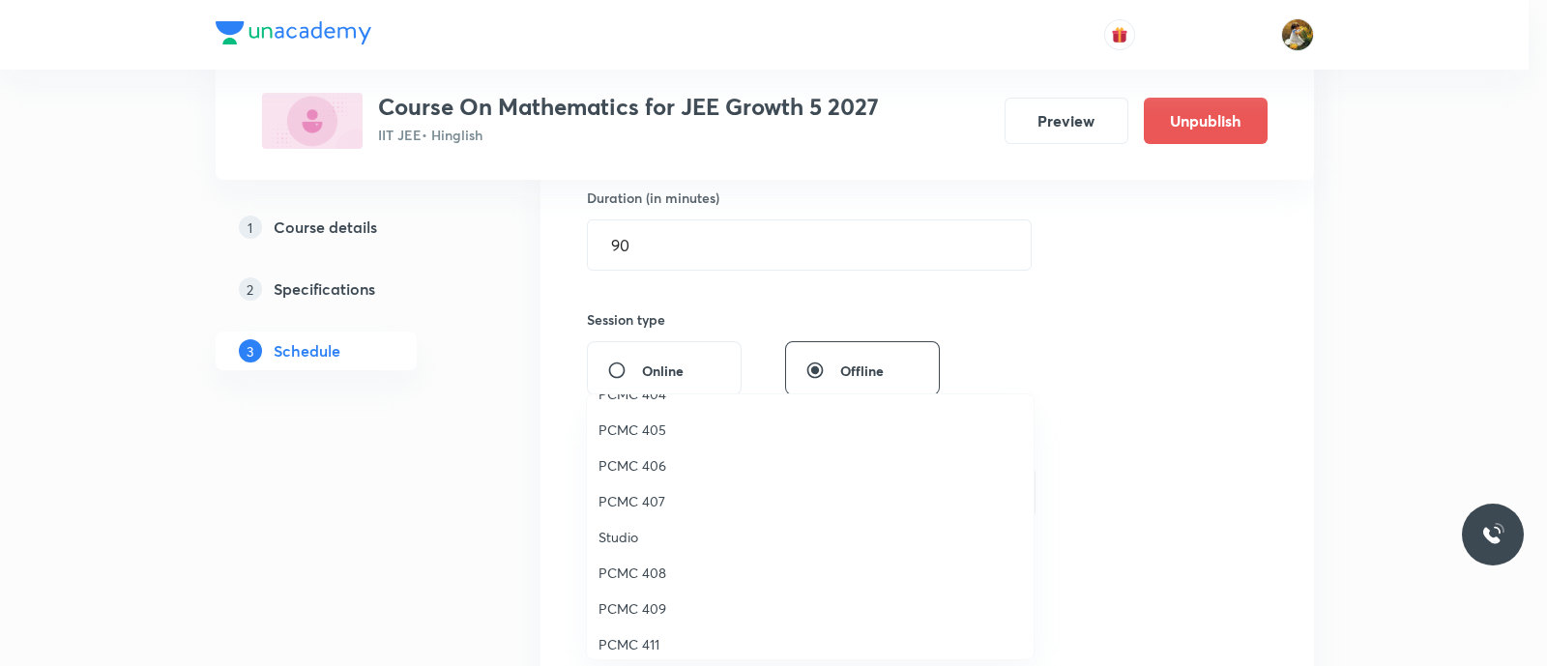
click at [616, 432] on span "PCMC 405" at bounding box center [809, 430] width 423 height 20
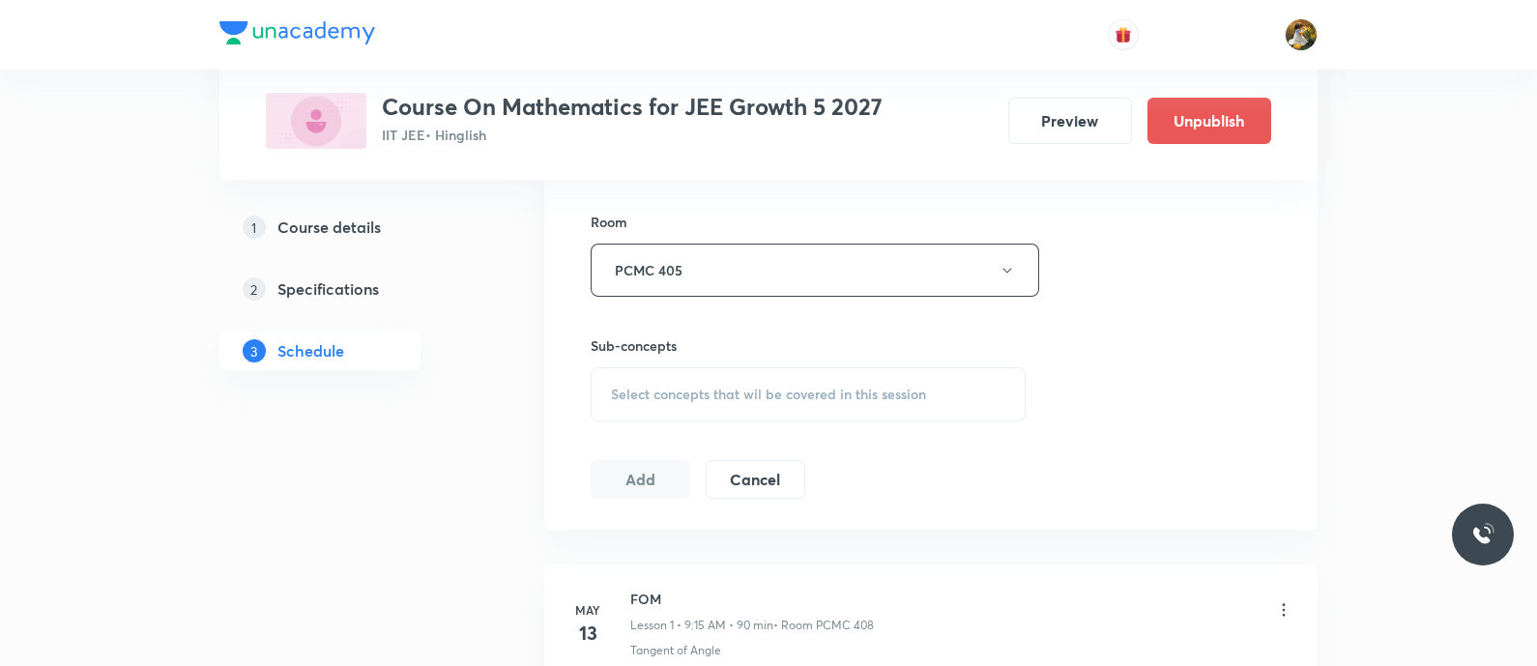
scroll to position [845, 0]
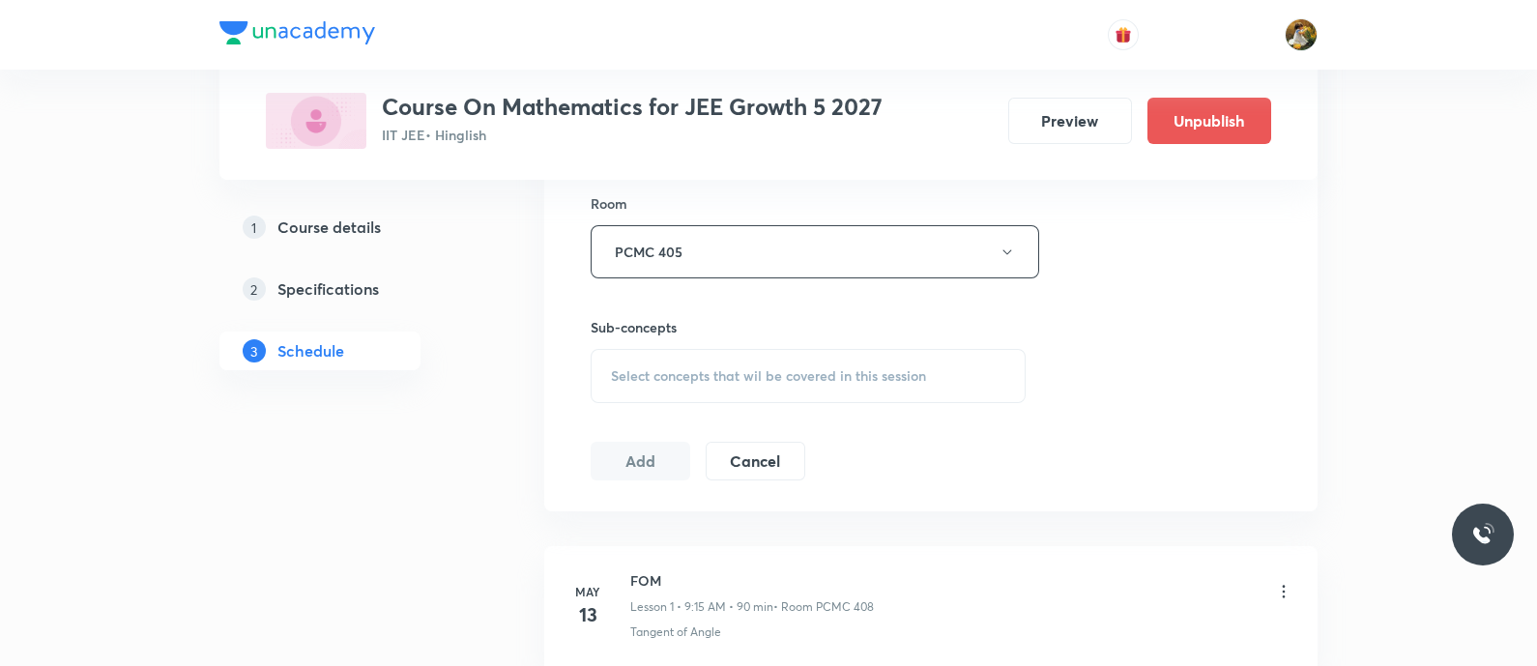
click at [800, 368] on span "Select concepts that wil be covered in this session" at bounding box center [768, 375] width 315 height 15
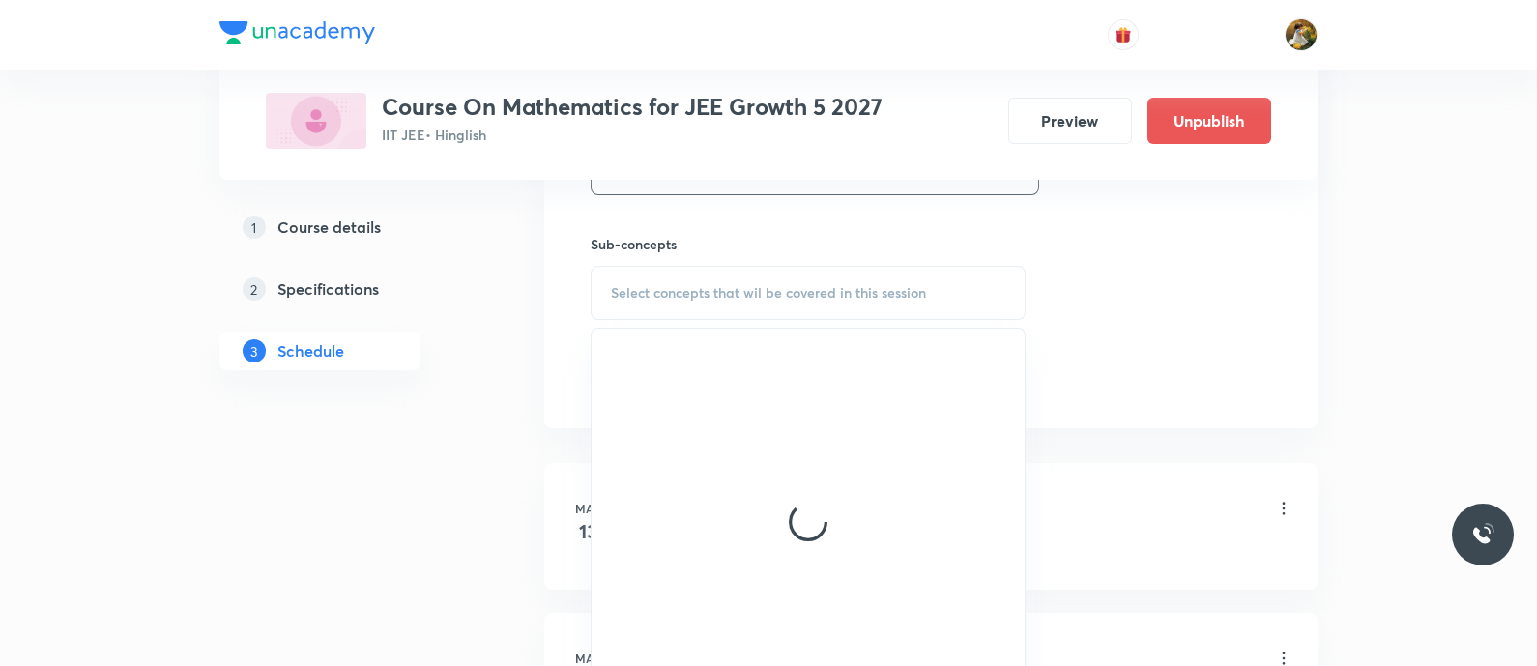
scroll to position [966, 0]
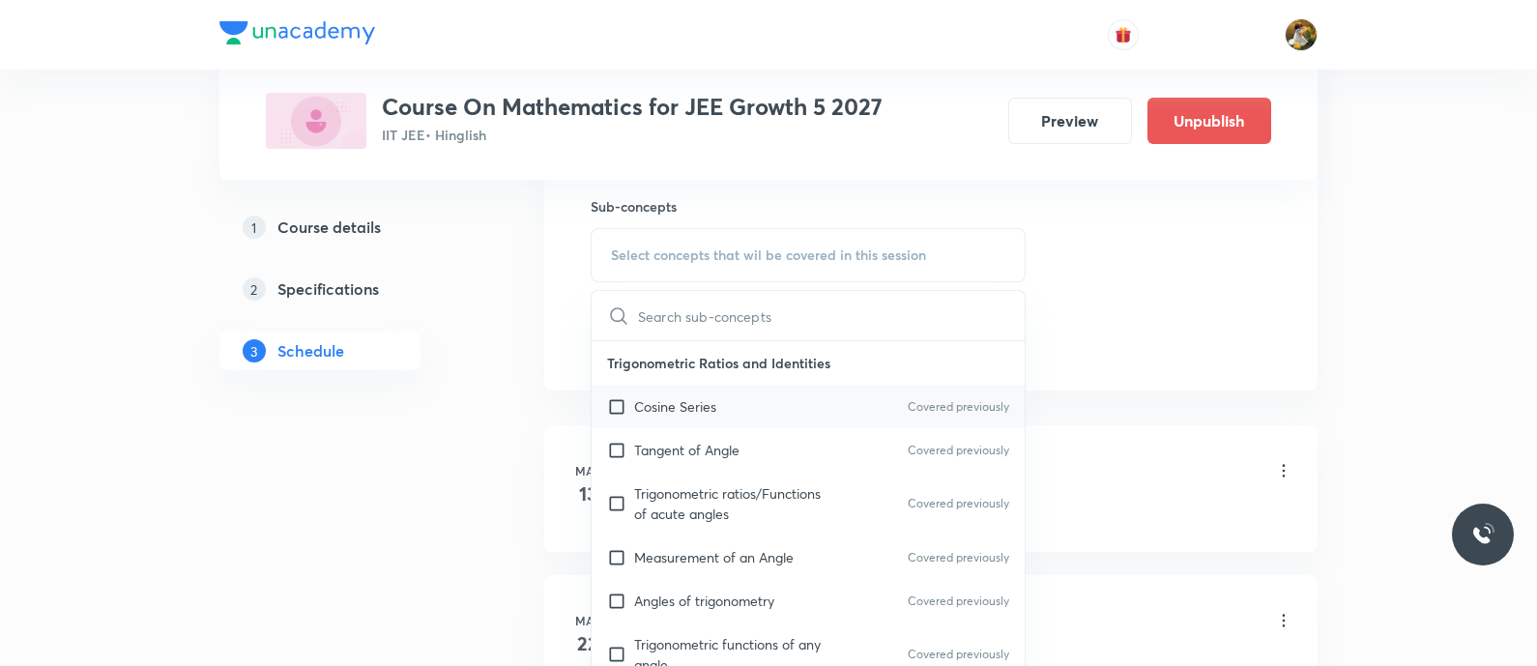
click at [765, 408] on div "Cosine Series Covered previously" at bounding box center [808, 406] width 433 height 43
checkbox input "true"
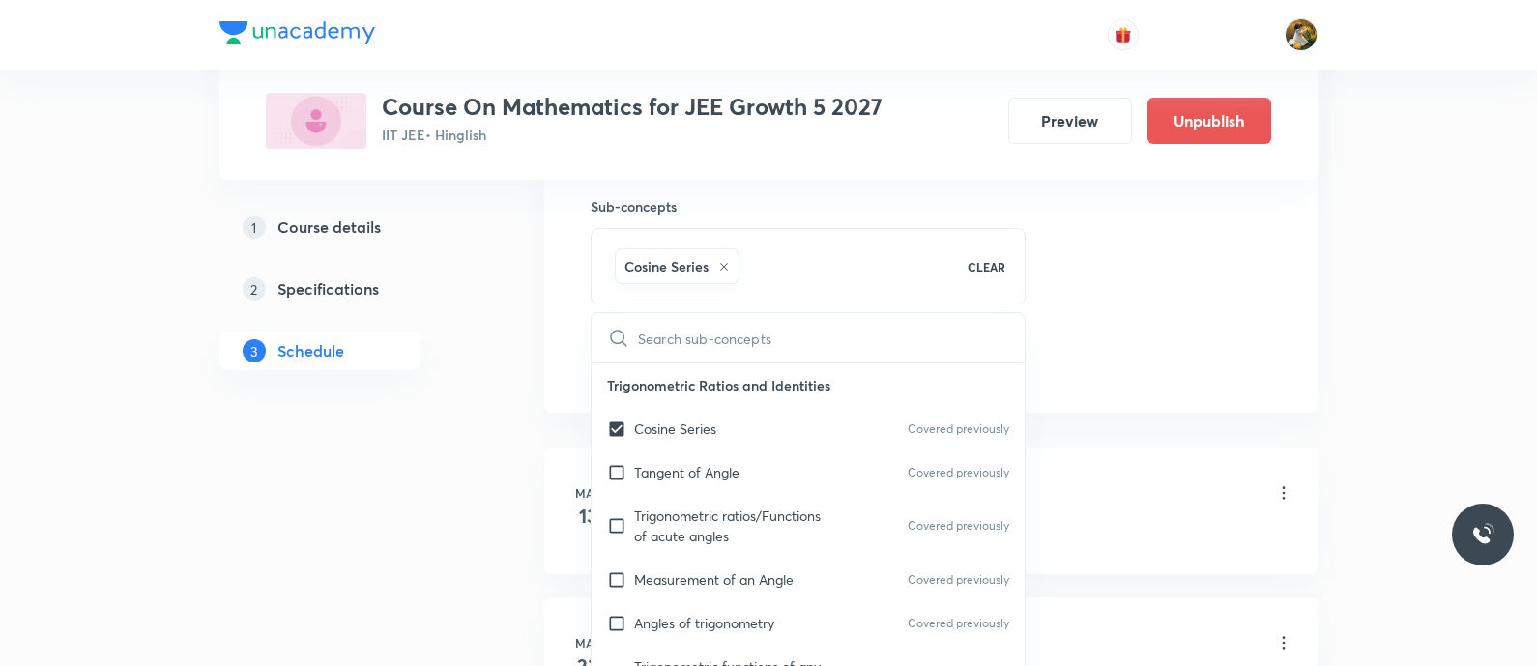
drag, startPoint x: 1150, startPoint y: 297, endPoint x: 973, endPoint y: 355, distance: 186.2
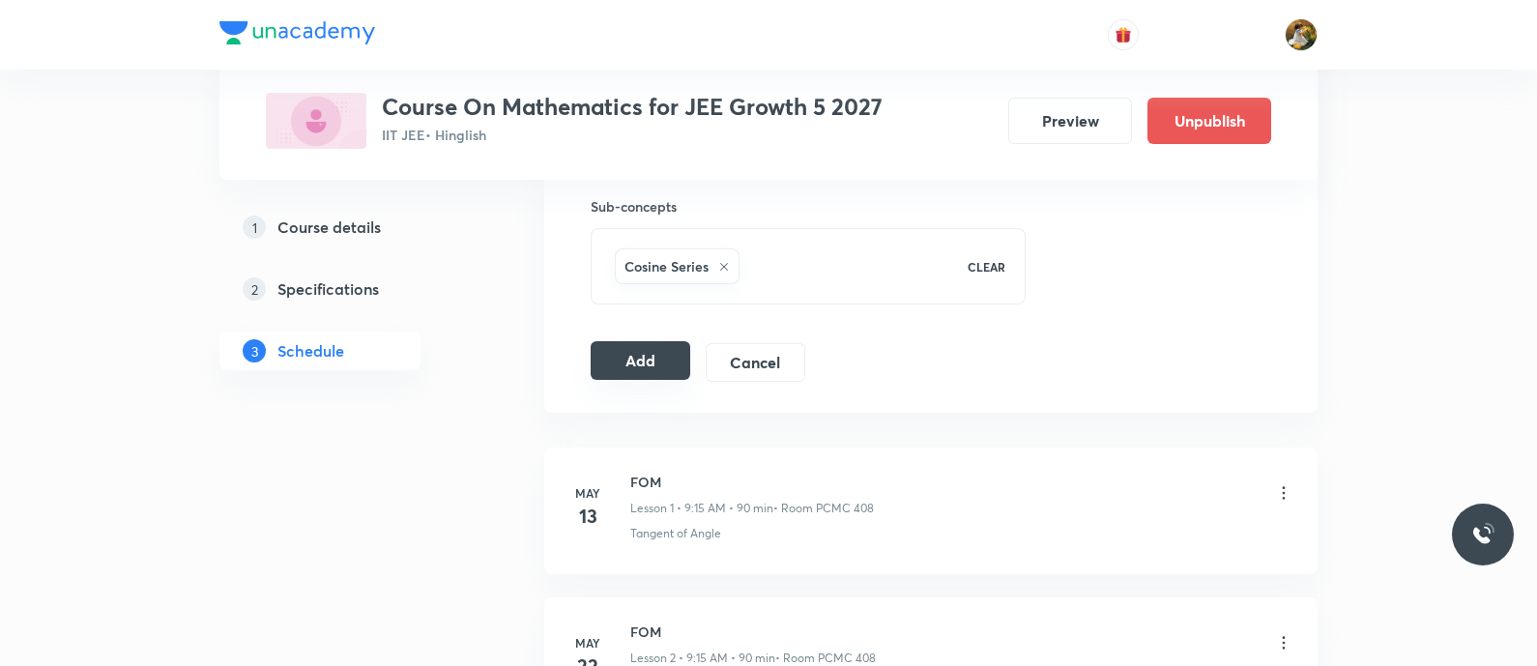
click at [647, 357] on button "Add" at bounding box center [641, 360] width 100 height 39
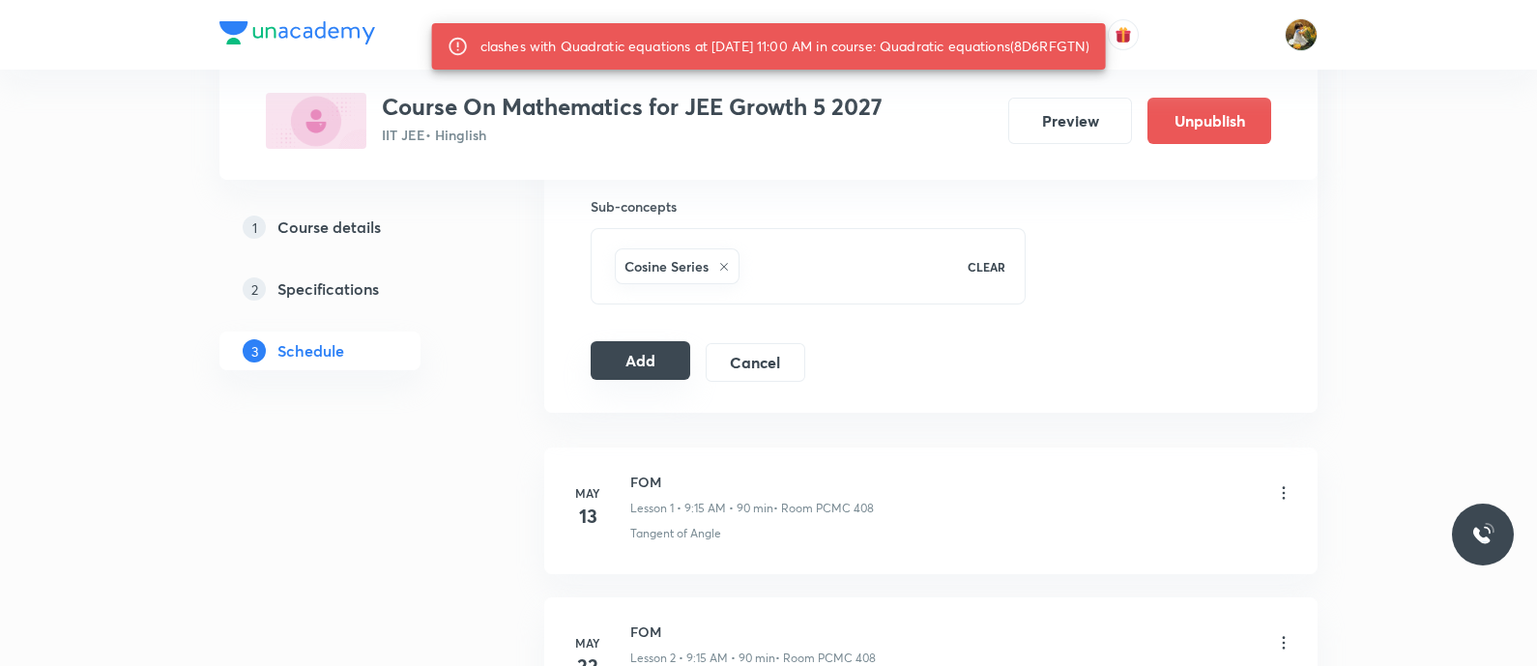
click at [667, 363] on button "Add" at bounding box center [641, 360] width 100 height 39
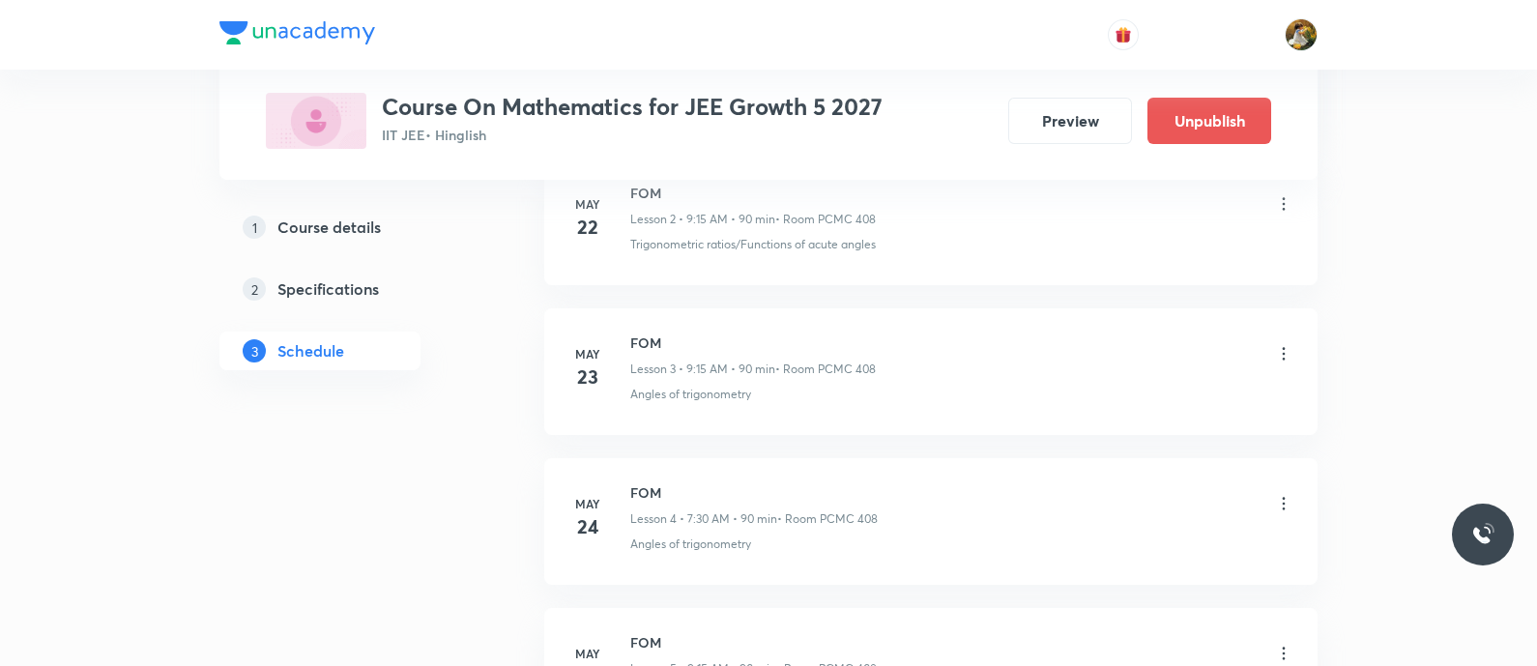
scroll to position [482, 0]
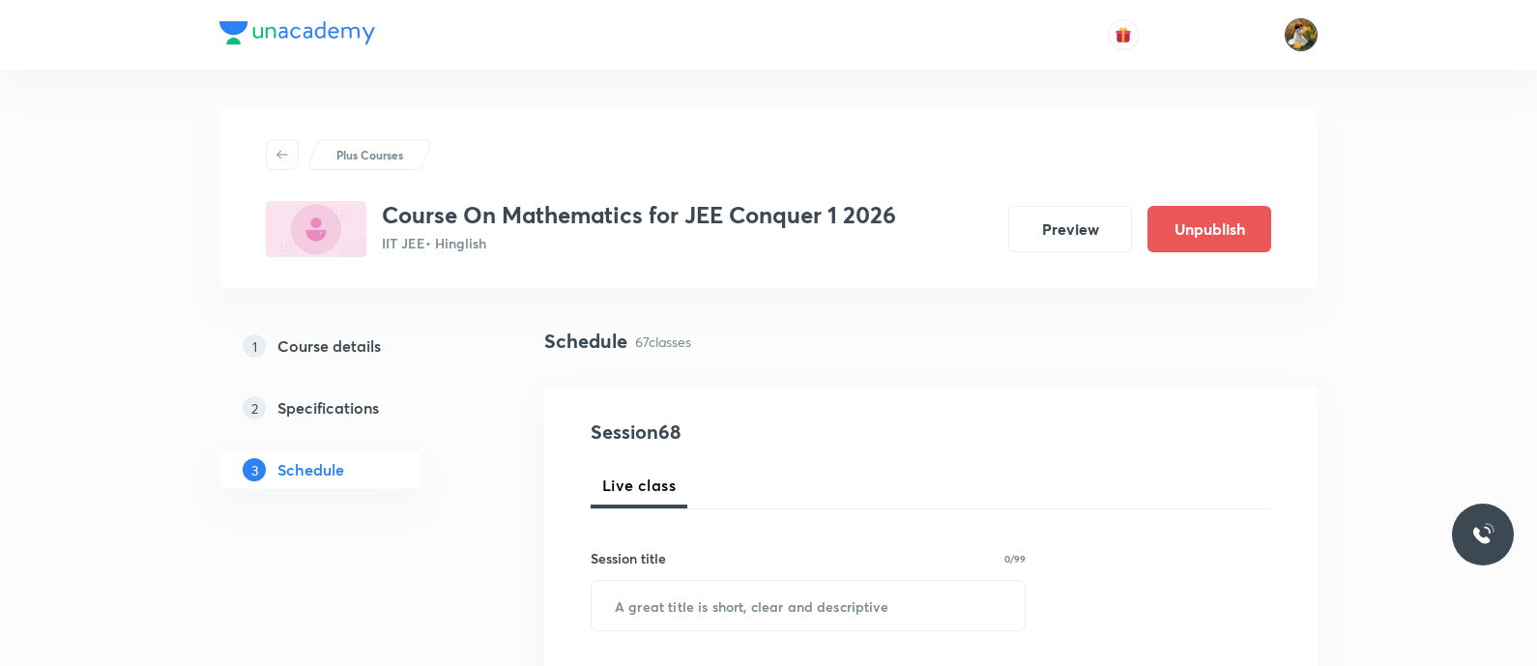
click at [1291, 32] on img at bounding box center [1301, 34] width 33 height 33
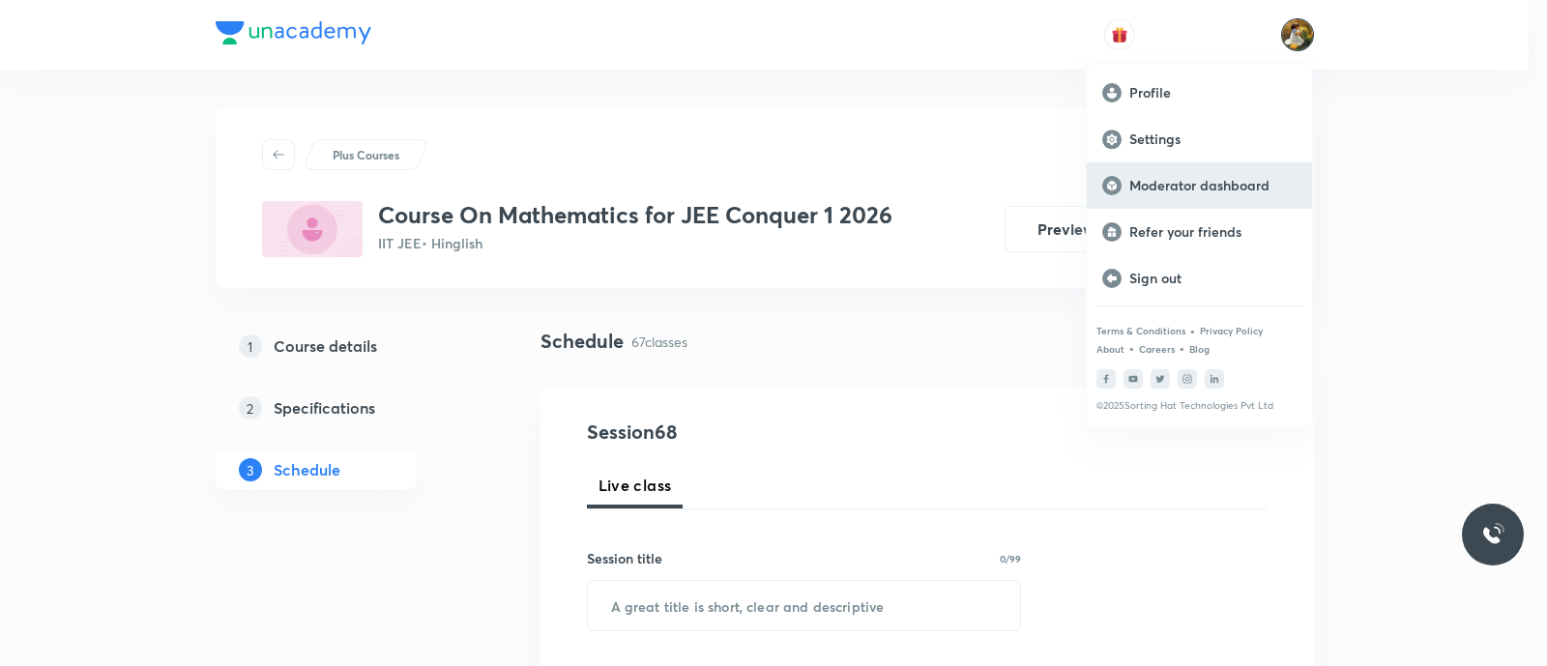
click at [1215, 182] on p "Moderator dashboard" at bounding box center [1212, 185] width 167 height 17
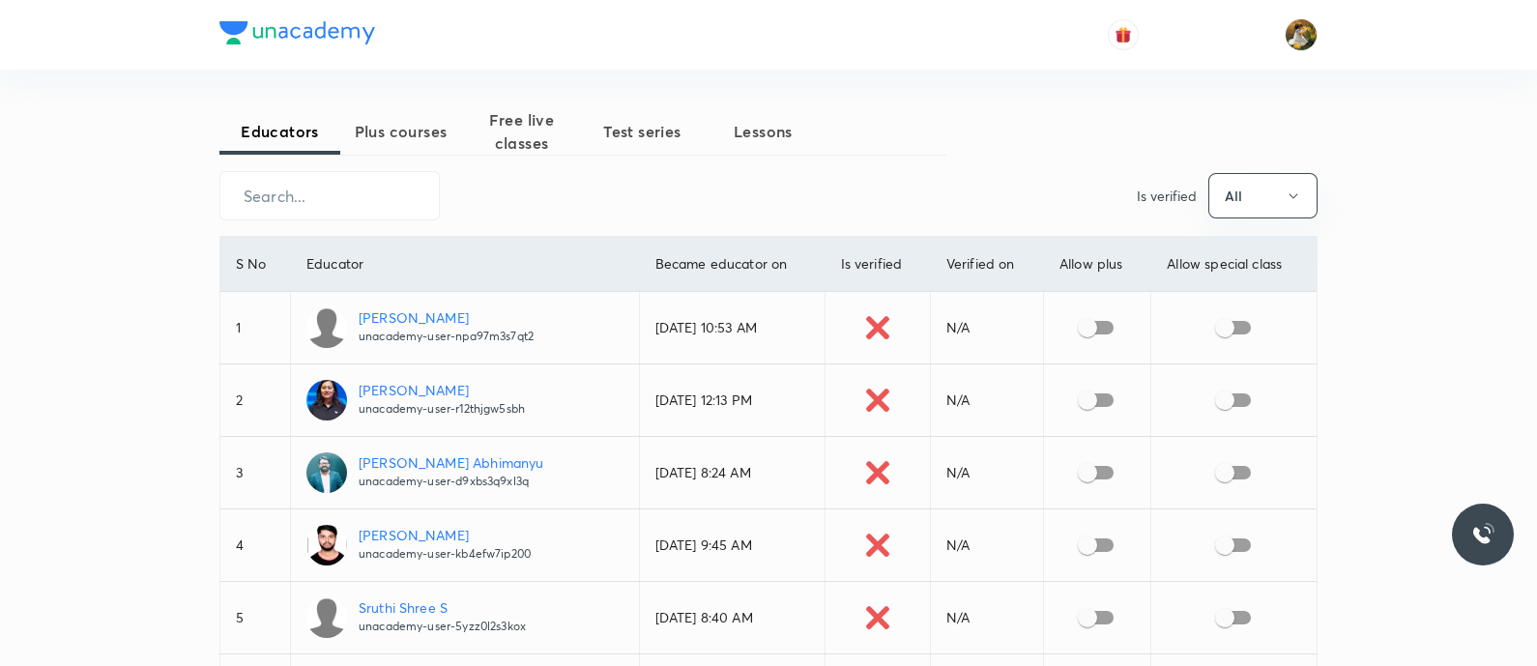
click at [503, 123] on span "Free live classes" at bounding box center [521, 131] width 121 height 46
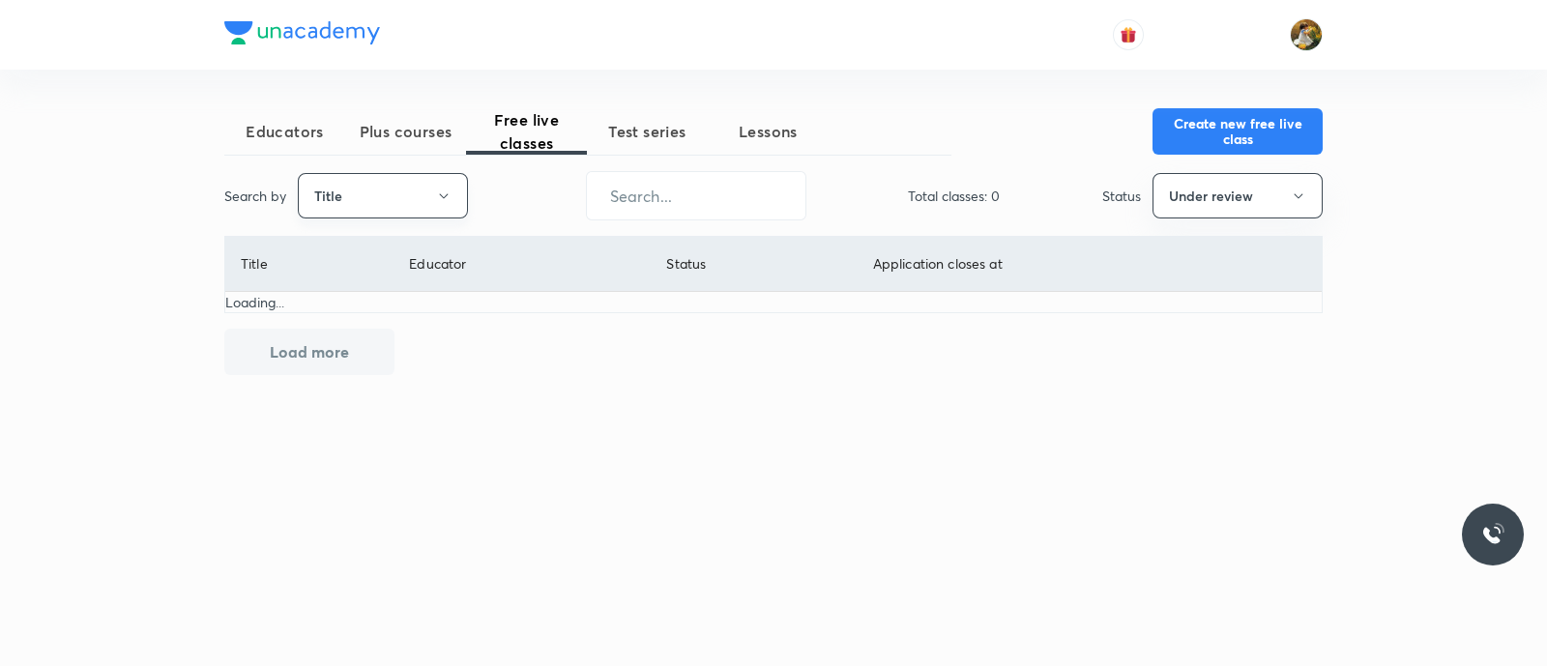
click at [338, 195] on button "Title" at bounding box center [383, 195] width 170 height 45
click at [400, 287] on span "Username" at bounding box center [382, 290] width 145 height 20
click at [750, 190] on input "text" at bounding box center [696, 195] width 218 height 49
paste input "ankit-9263"
type input "ankit-9263"
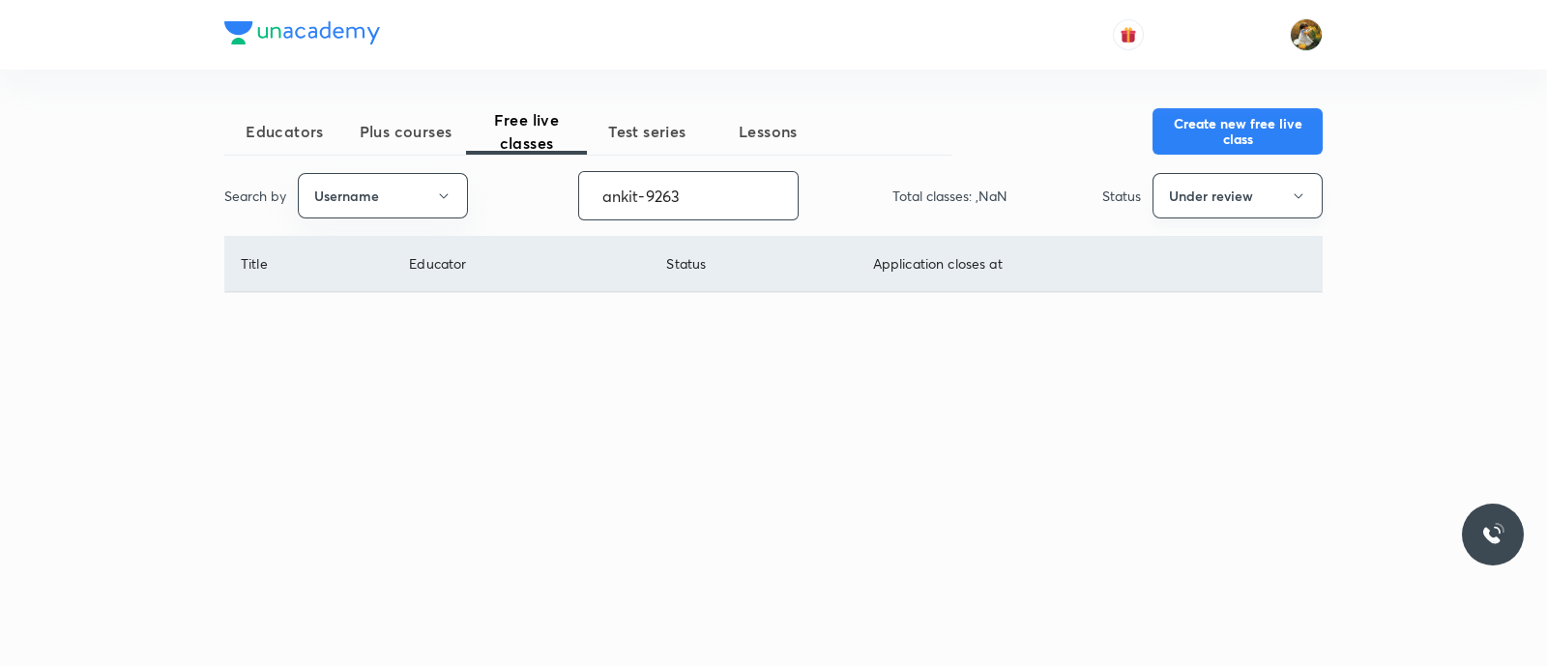
click at [1155, 181] on div "Status Under review" at bounding box center [1212, 195] width 220 height 45
click at [1181, 192] on button "Under review" at bounding box center [1237, 195] width 170 height 45
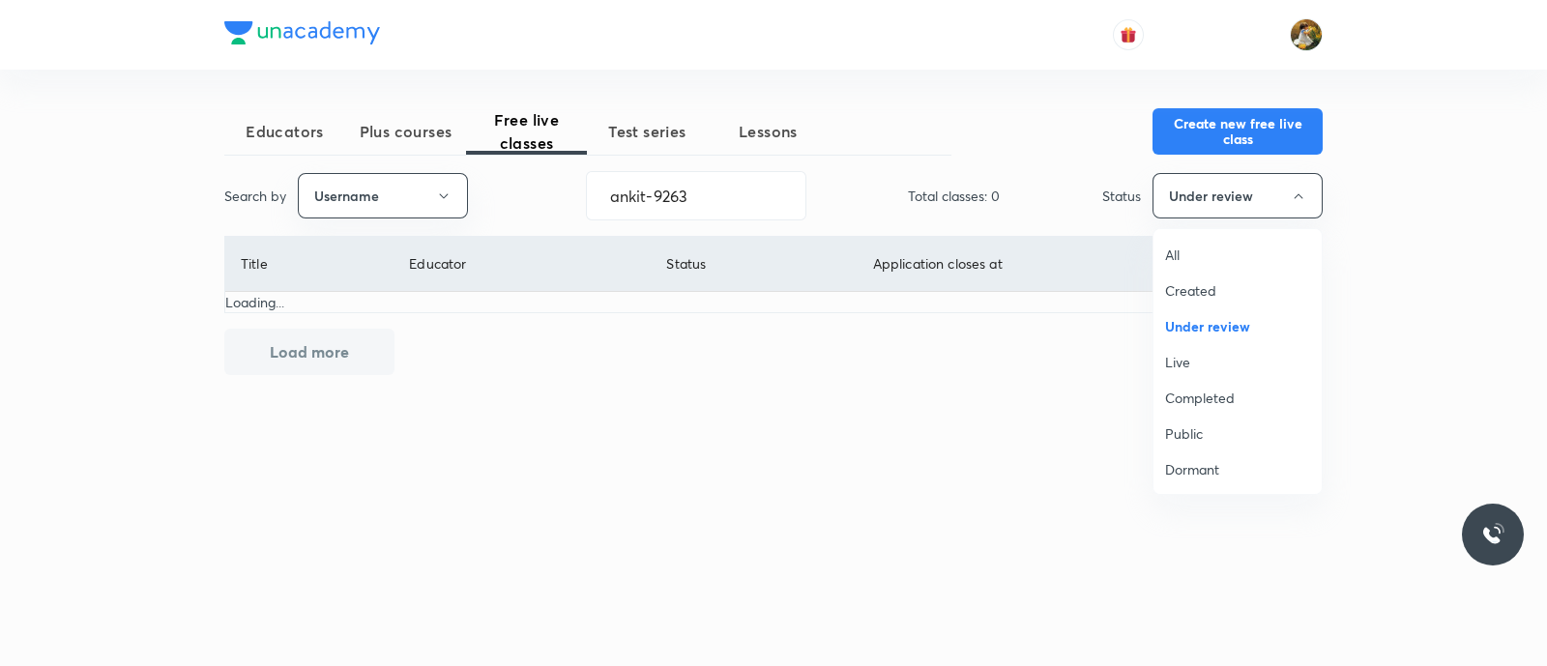
click at [1169, 245] on span "All" at bounding box center [1237, 255] width 145 height 20
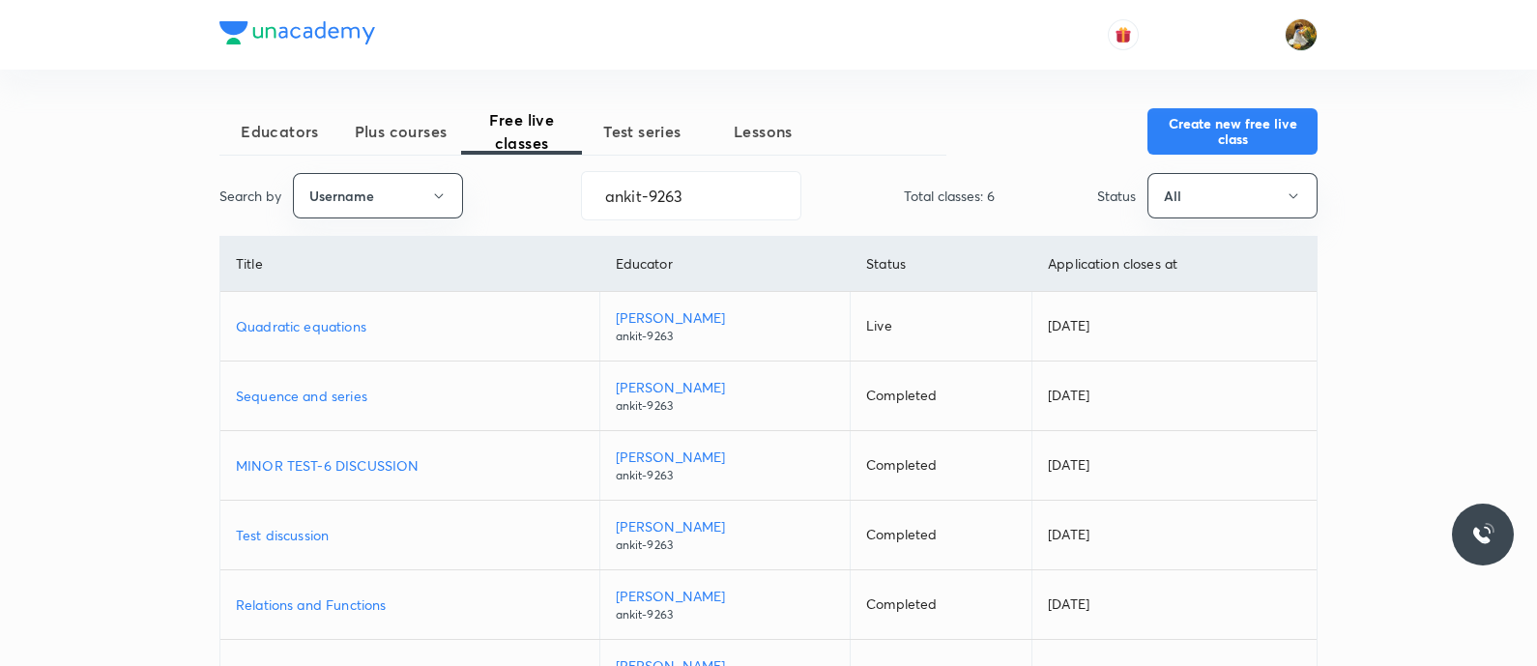
click at [300, 316] on p "Quadratic equations" at bounding box center [410, 326] width 348 height 20
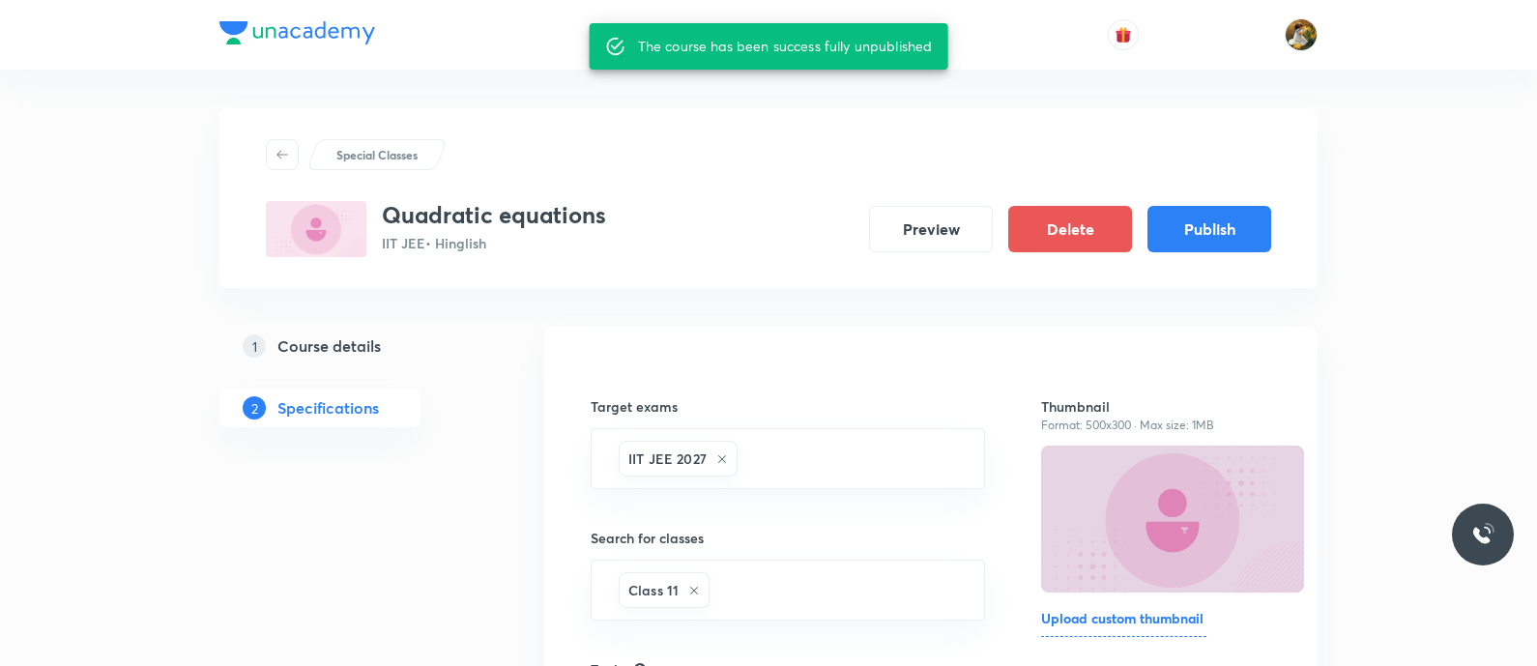
scroll to position [120, 0]
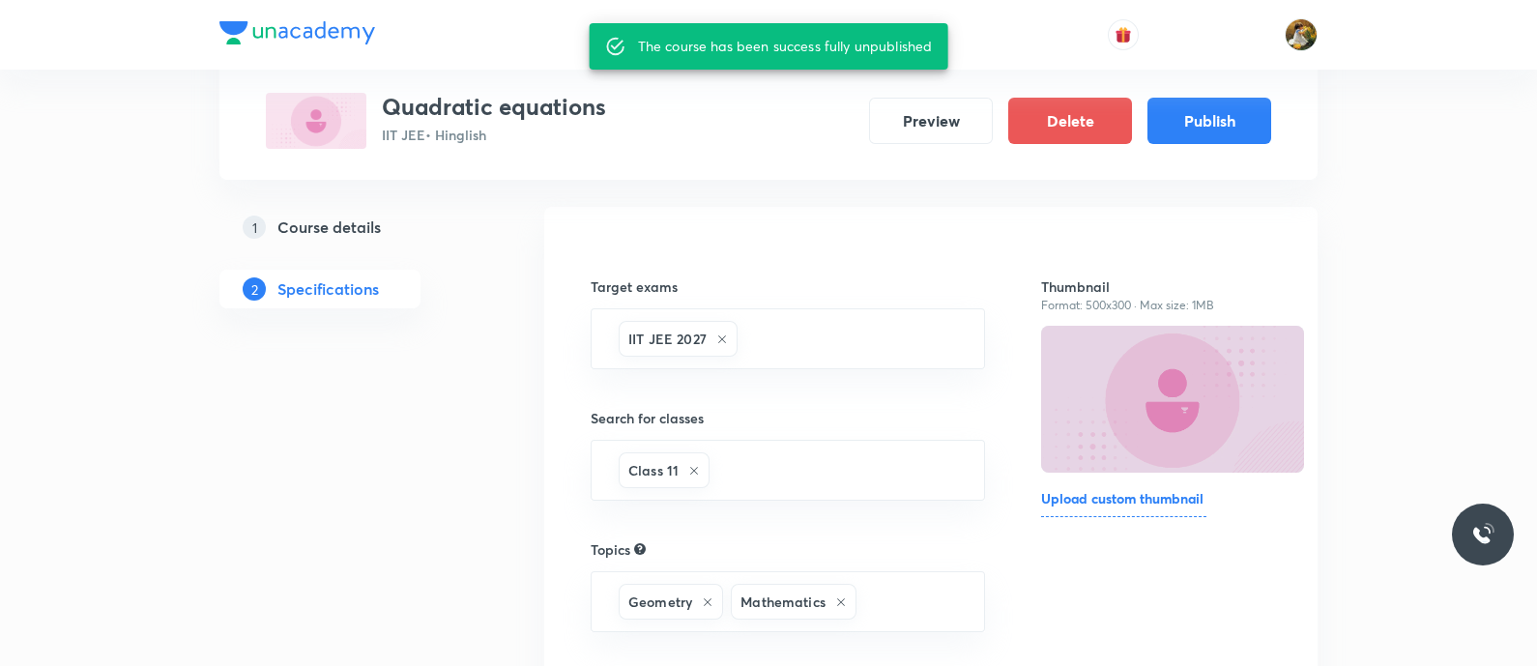
click at [358, 232] on h5 "Course details" at bounding box center [328, 227] width 103 height 23
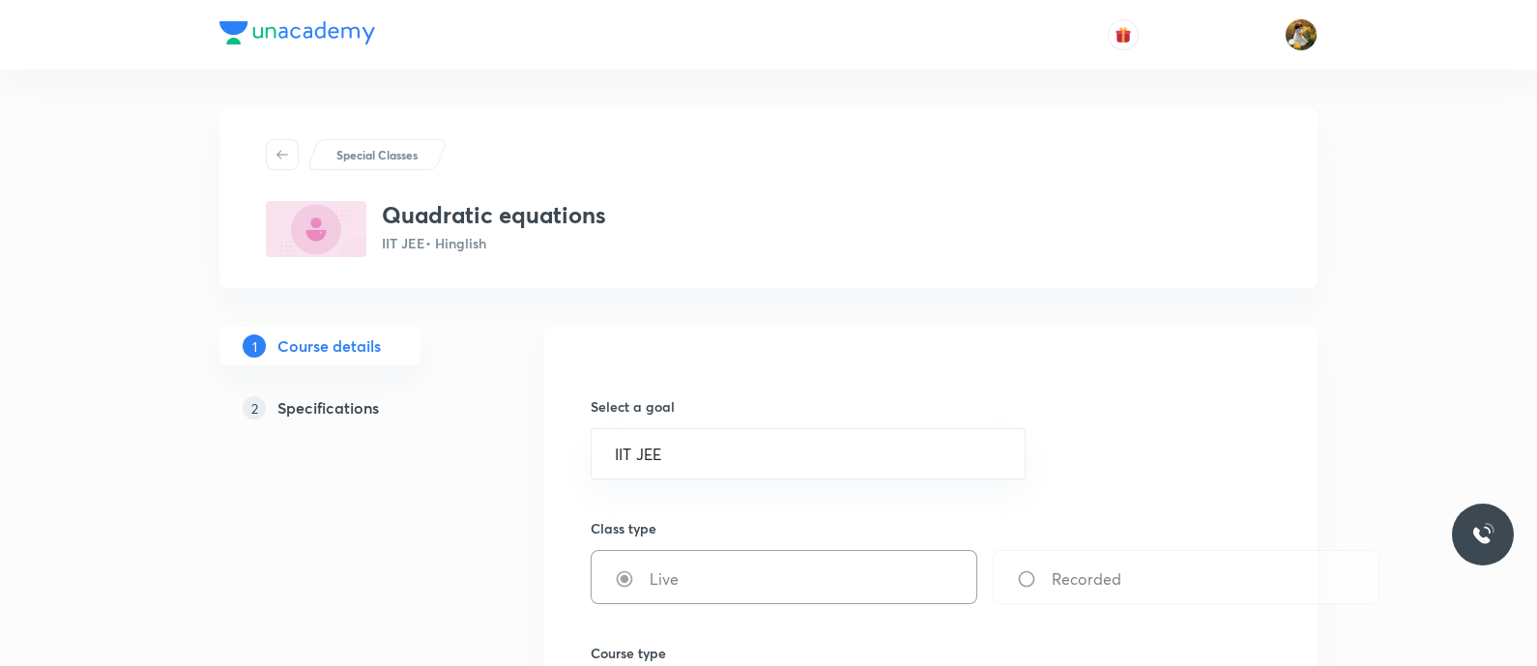
click at [331, 418] on h5 "Specifications" at bounding box center [327, 407] width 101 height 23
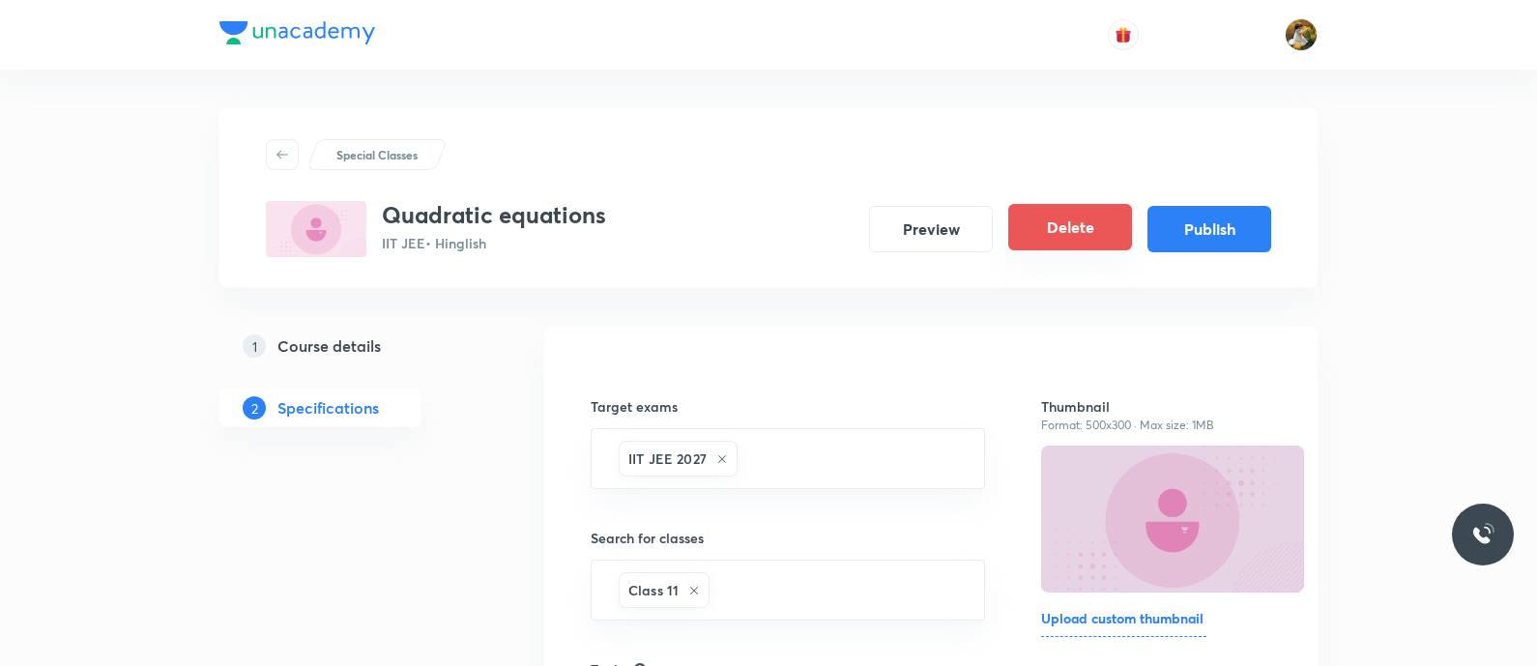
click at [1116, 223] on button "Delete" at bounding box center [1070, 227] width 124 height 46
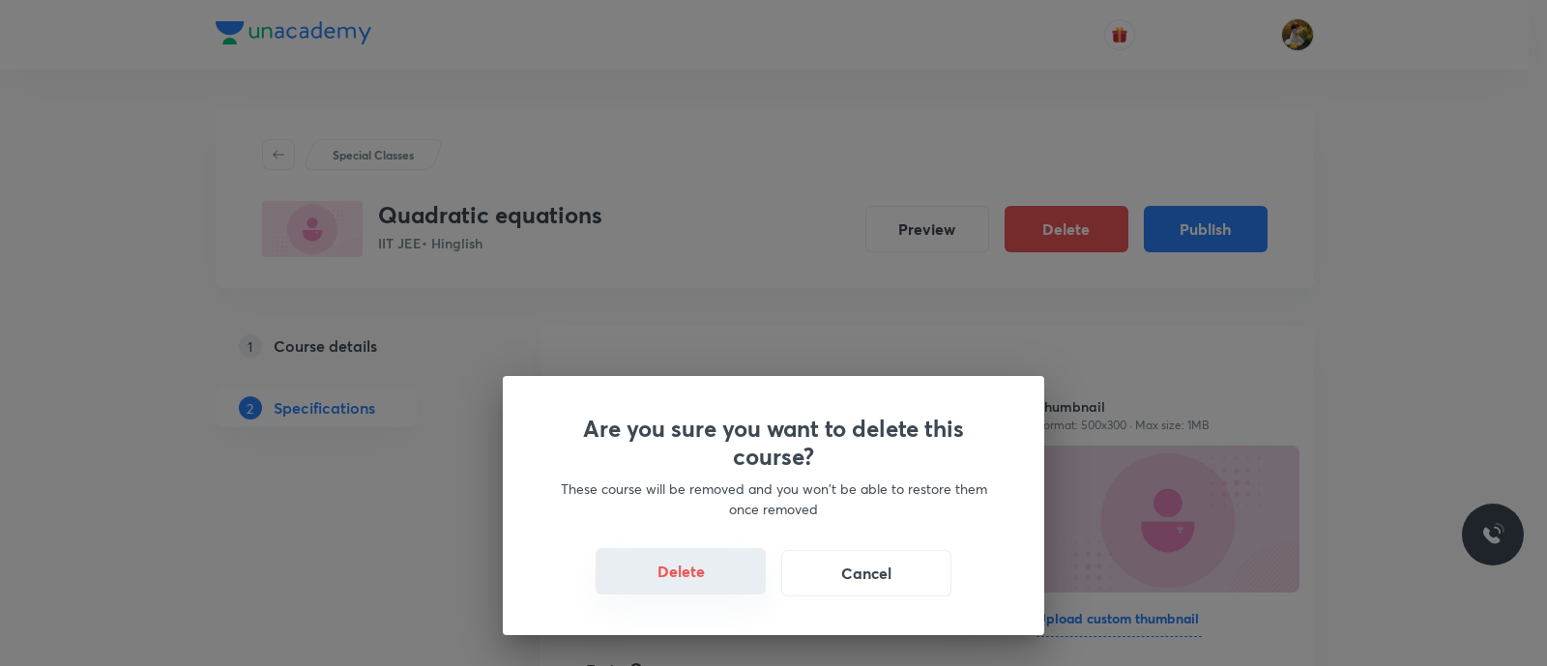
click at [698, 582] on button "Delete" at bounding box center [680, 571] width 170 height 46
